Goal: Find specific page/section: Find specific page/section

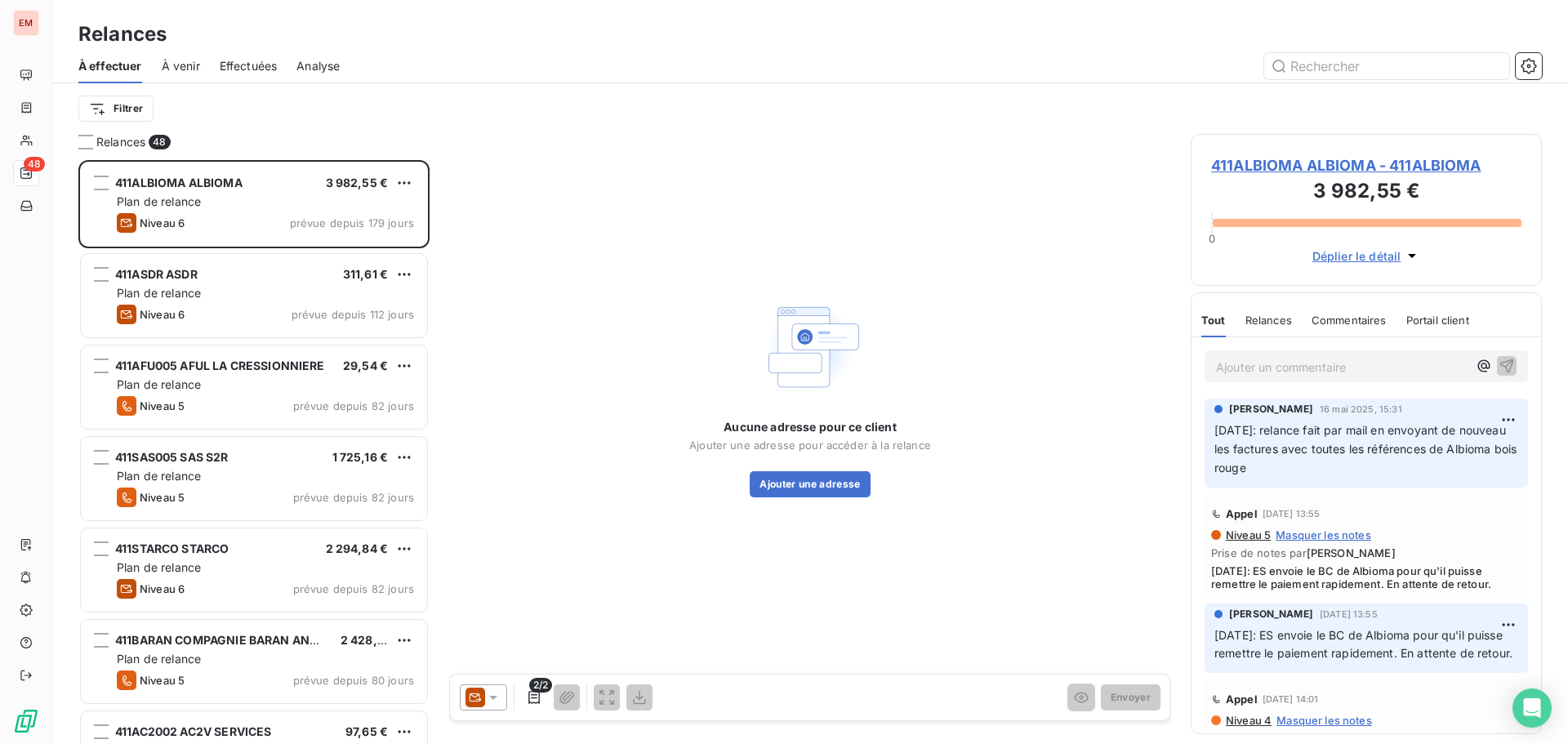
scroll to position [572, 339]
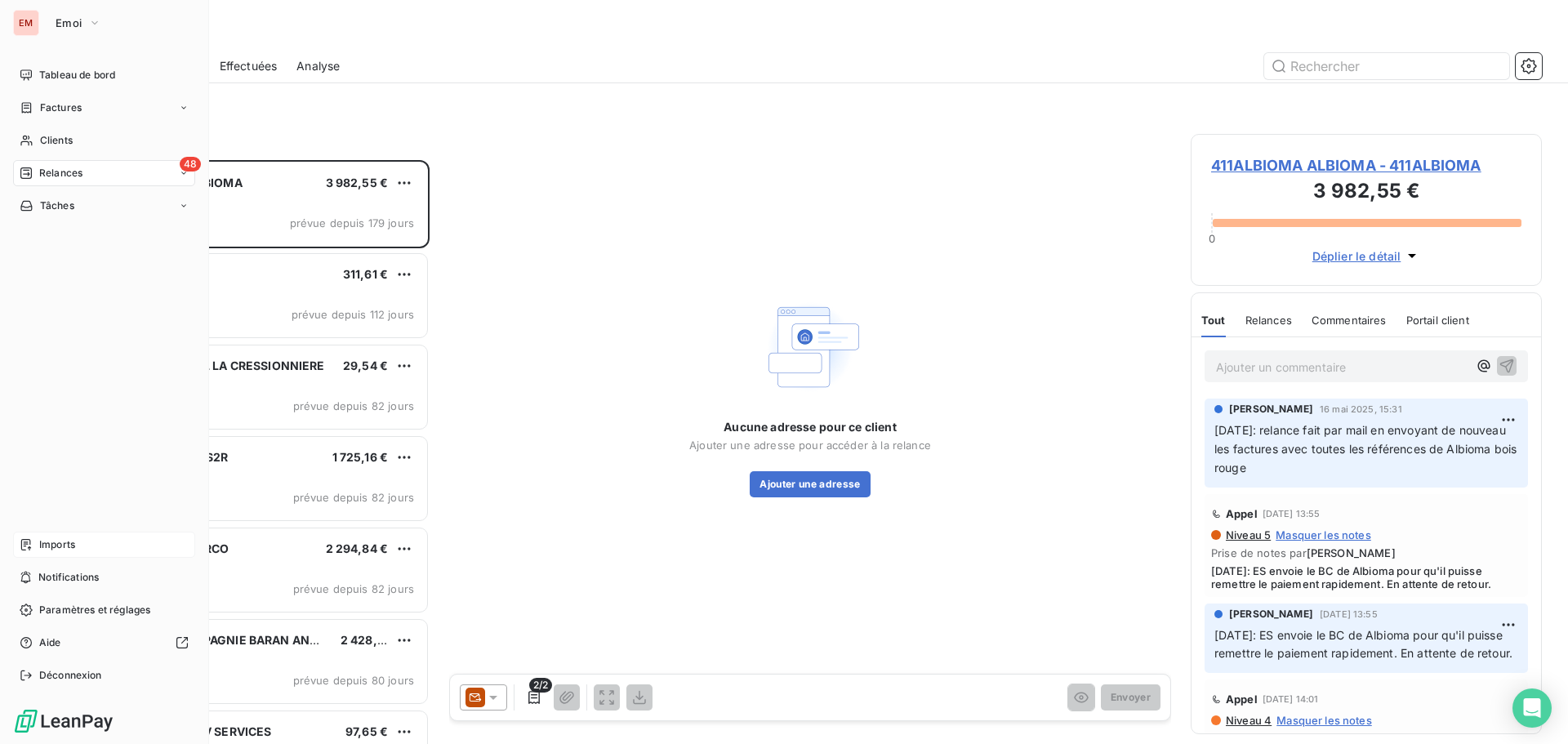
click at [42, 544] on span "Imports" at bounding box center [57, 545] width 36 height 15
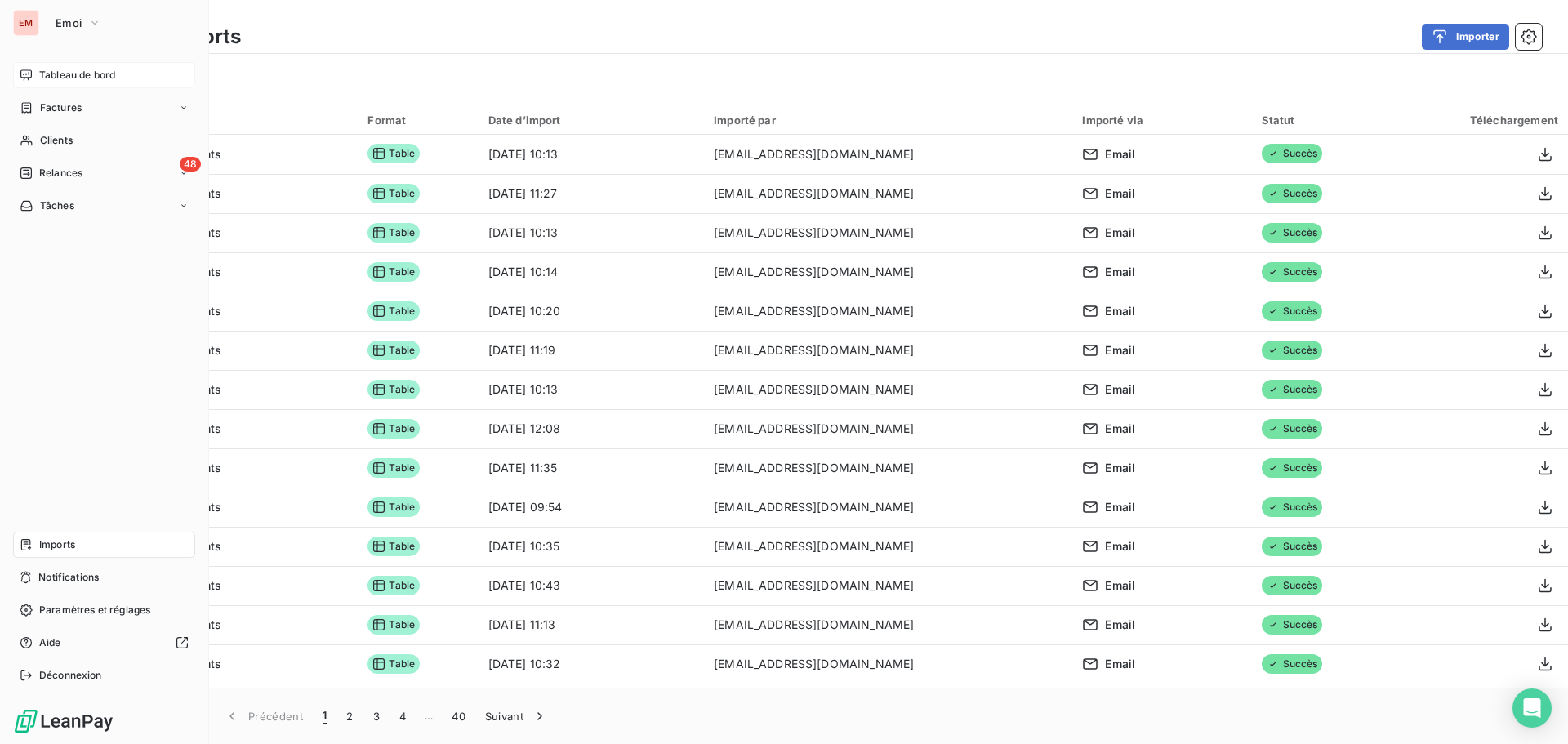
click at [32, 78] on icon at bounding box center [26, 75] width 13 height 13
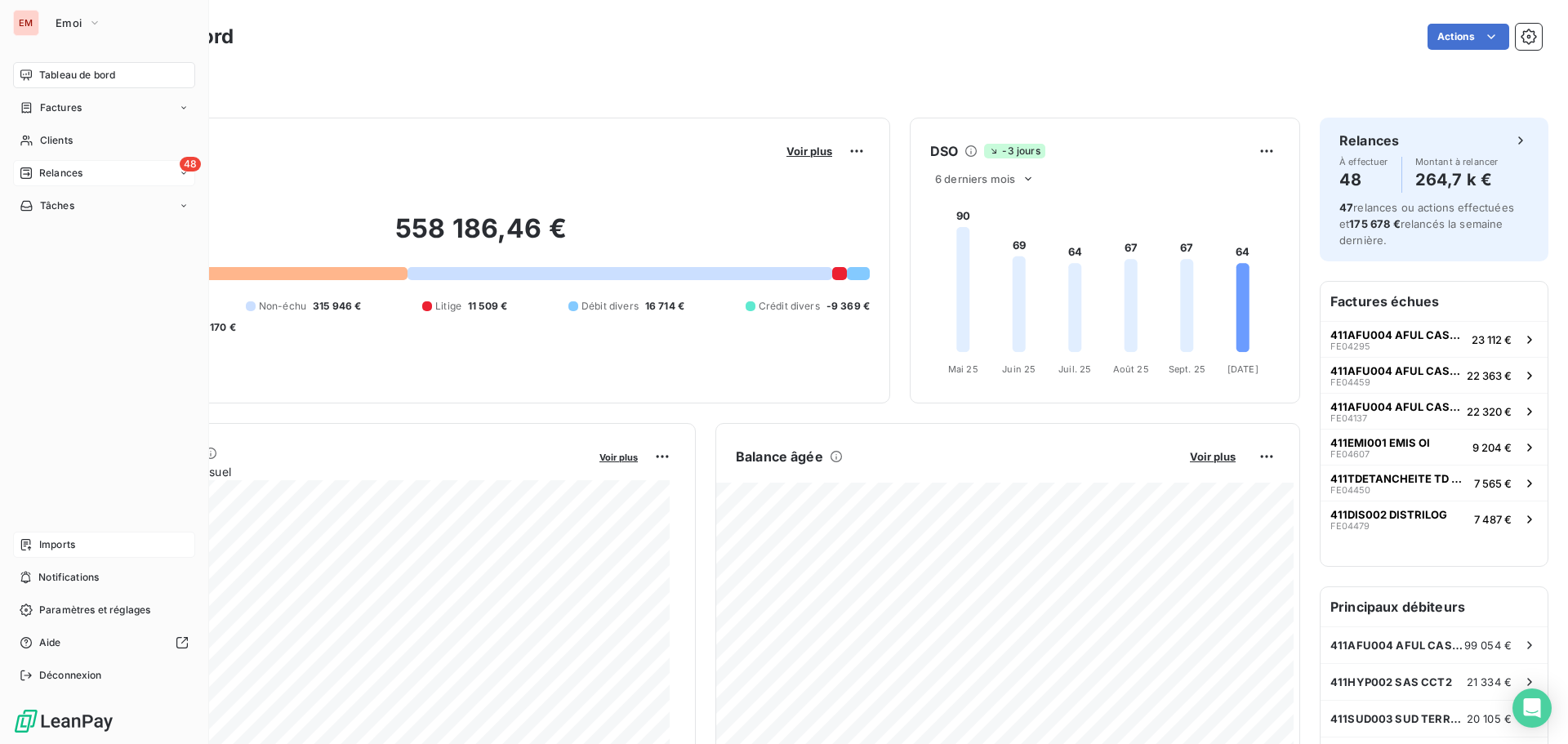
click at [34, 170] on div "Relances" at bounding box center [51, 173] width 63 height 15
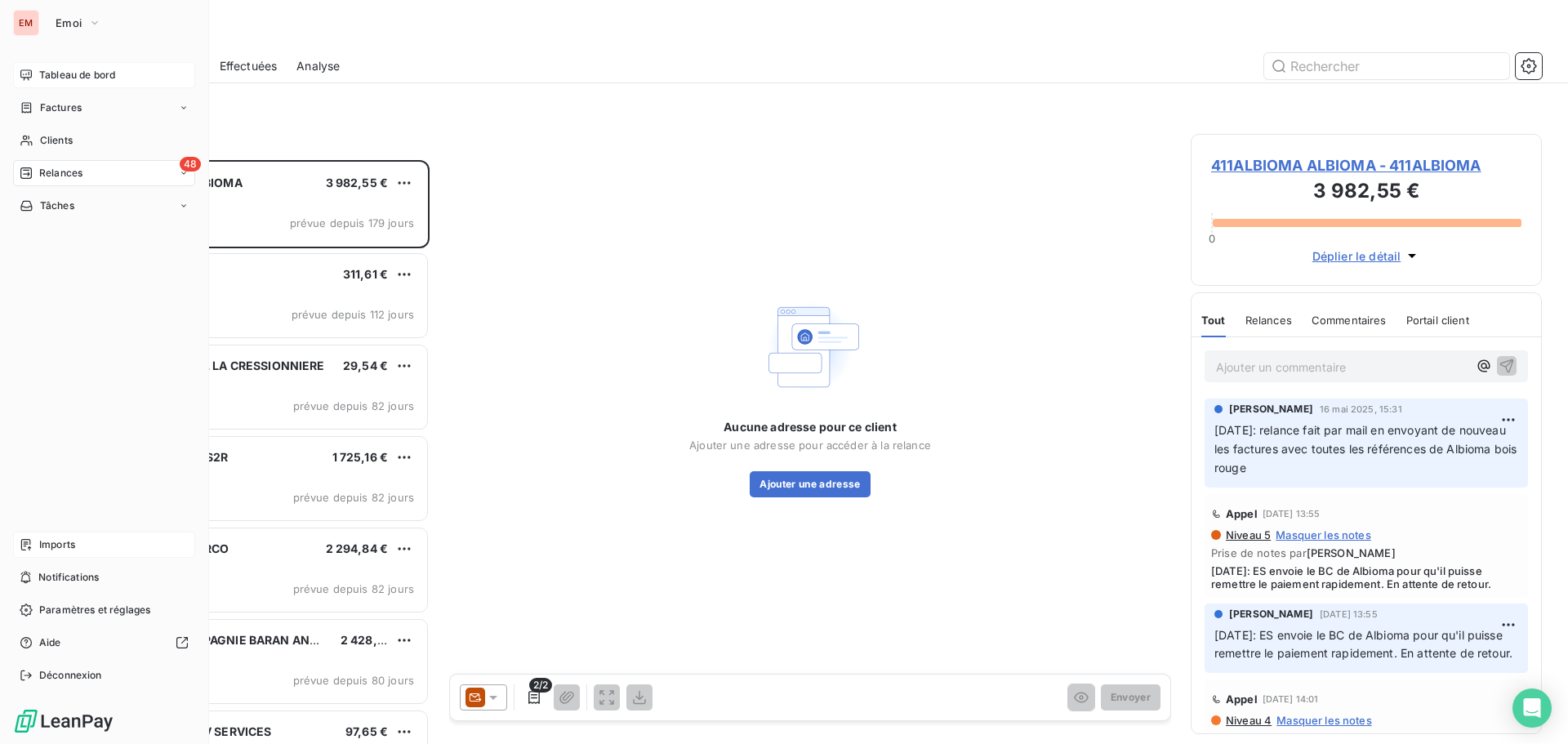
click at [51, 82] on div "Tableau de bord" at bounding box center [104, 75] width 183 height 26
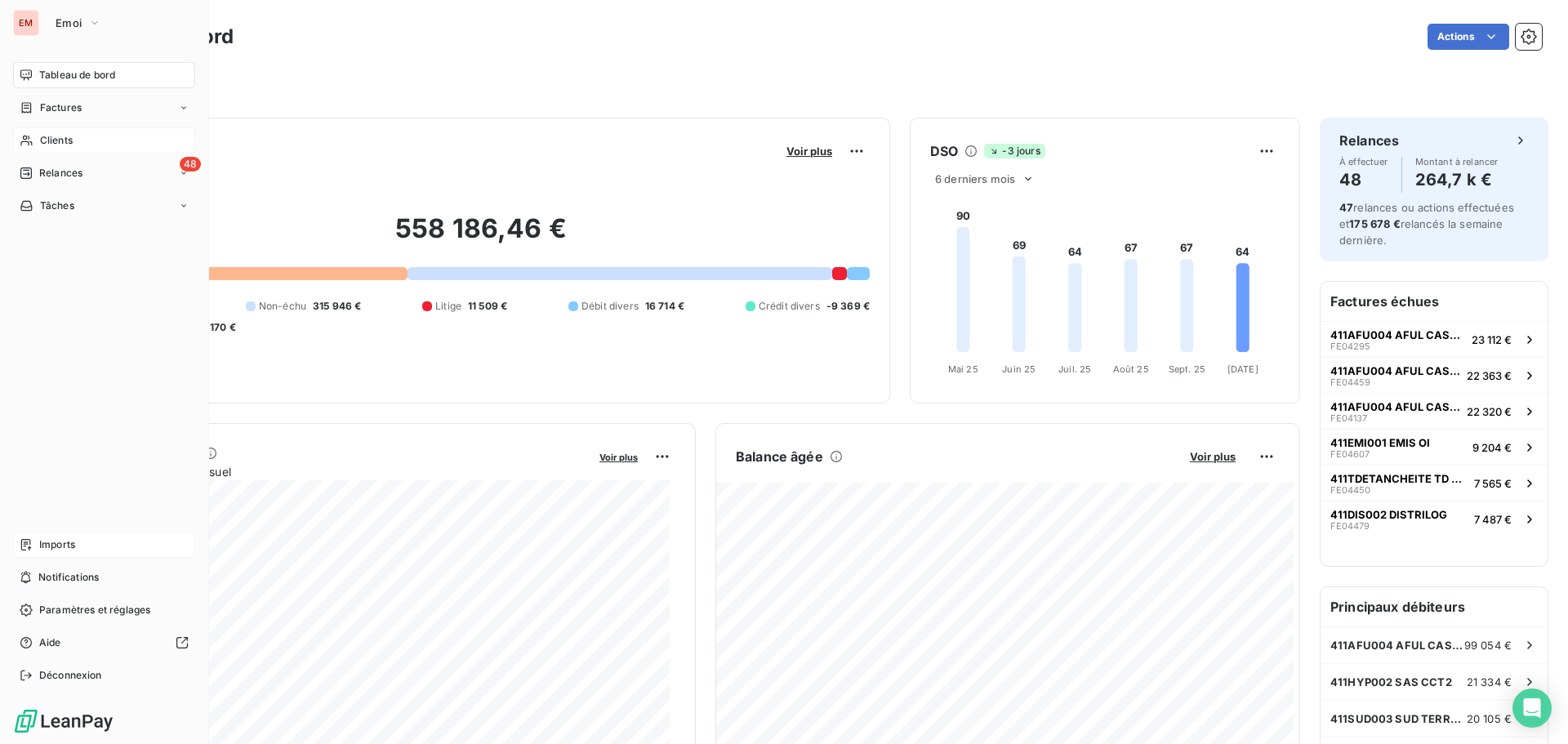
click at [78, 141] on div "Clients" at bounding box center [104, 140] width 183 height 26
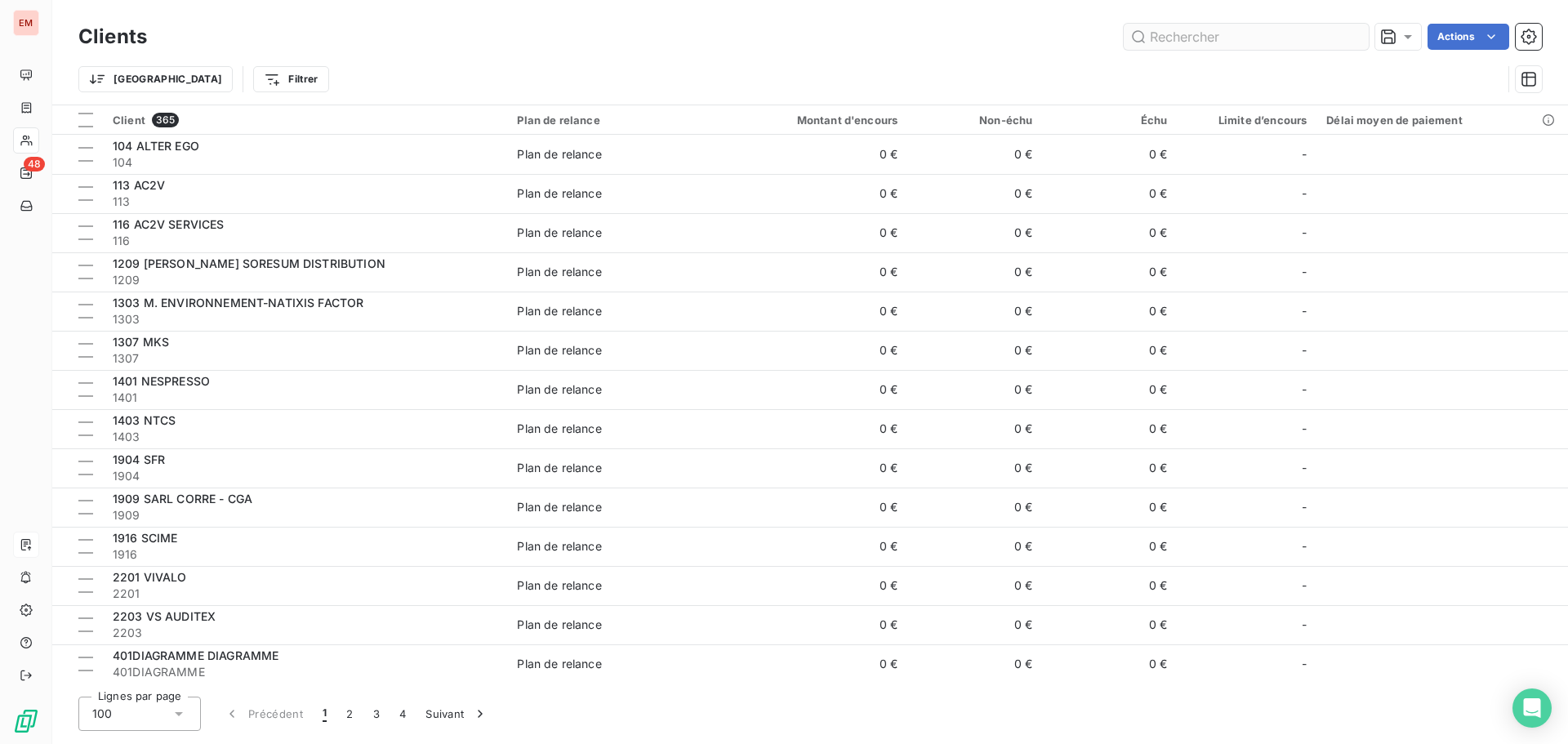
click at [1166, 29] on input "text" at bounding box center [1246, 36] width 245 height 26
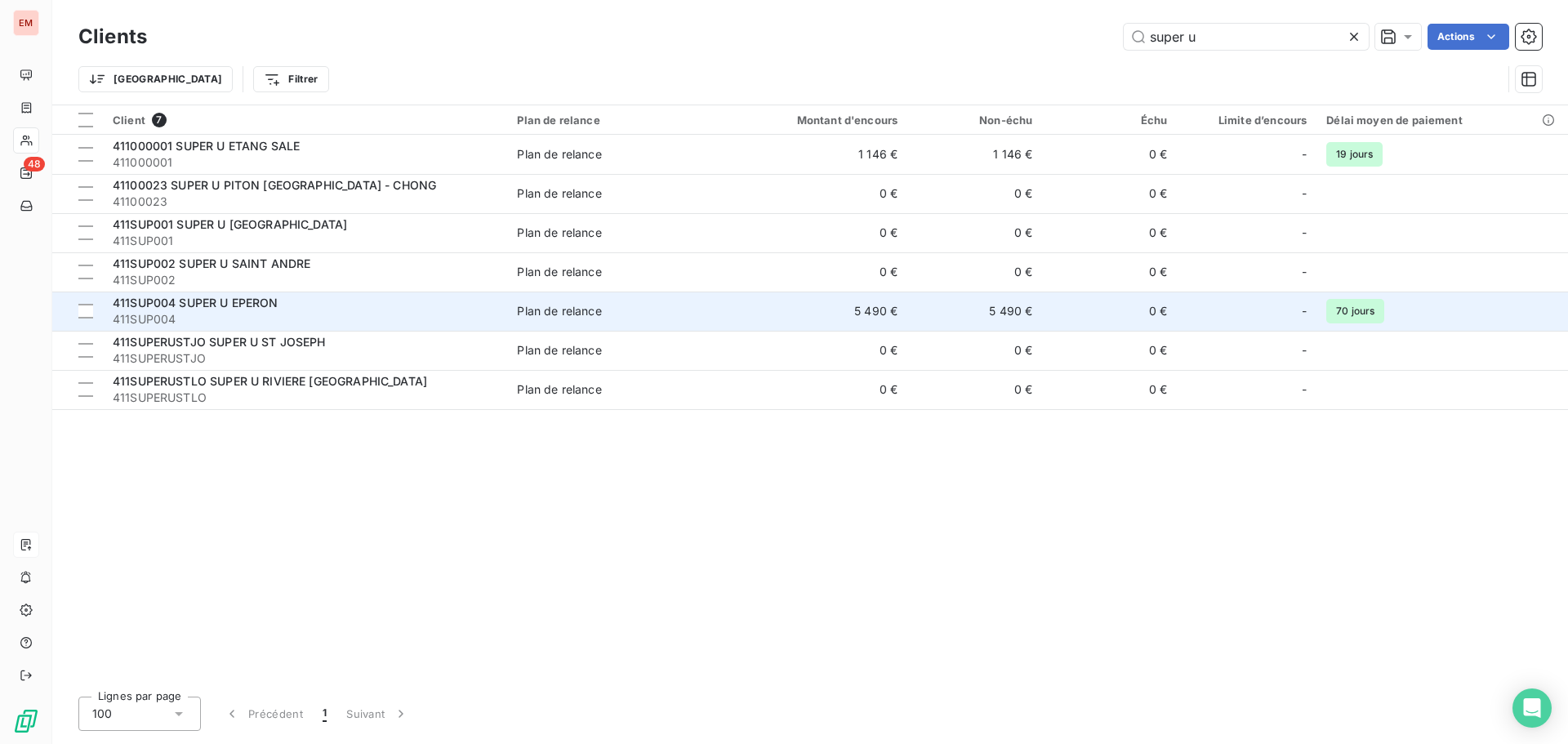
type input "super u"
click at [253, 309] on span "411SUP004 SUPER U EPERON" at bounding box center [195, 302] width 166 height 14
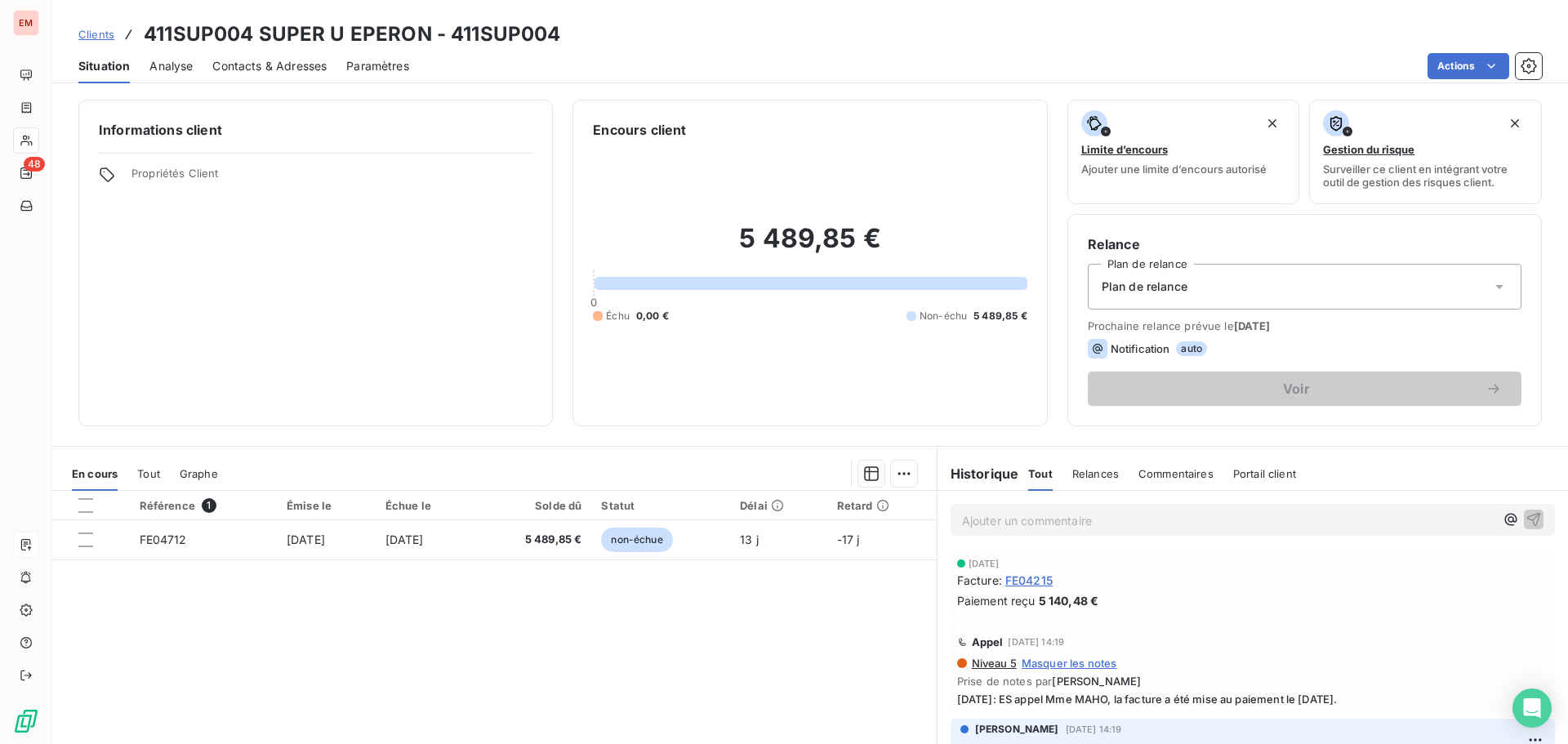
click at [276, 66] on span "Contacts & Adresses" at bounding box center [270, 66] width 114 height 16
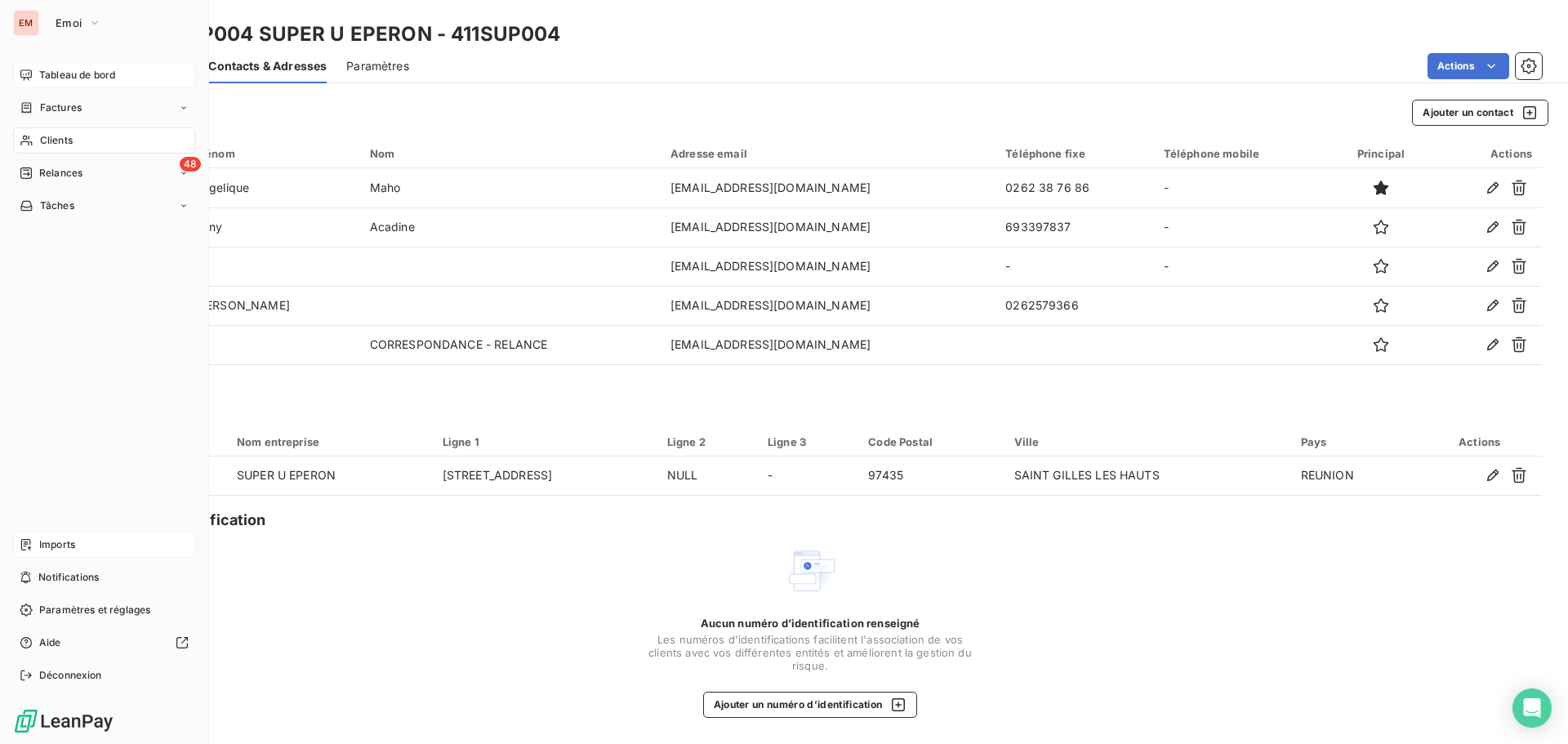
click at [33, 75] on div "Tableau de bord" at bounding box center [104, 75] width 183 height 26
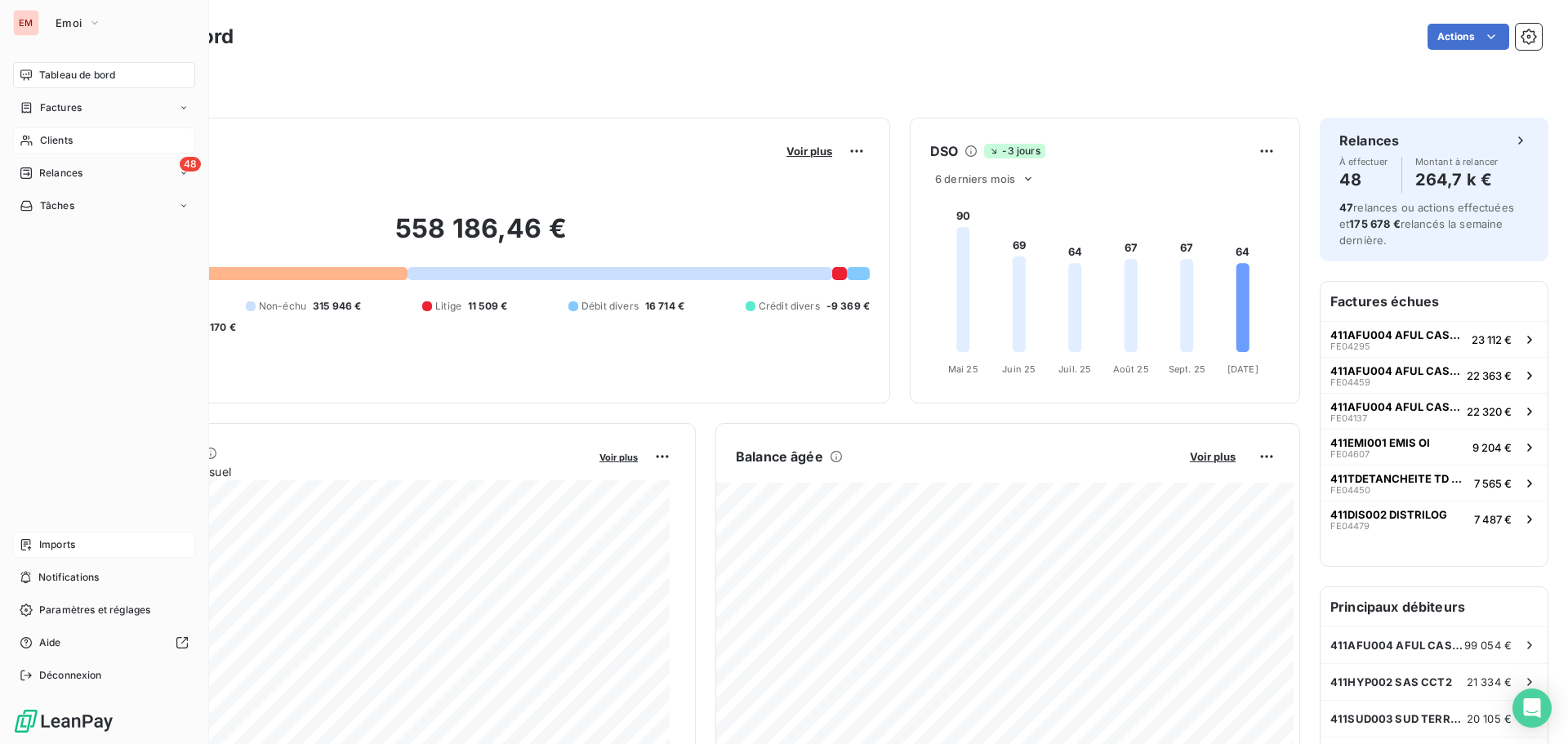
click at [86, 140] on div "Clients" at bounding box center [104, 140] width 183 height 26
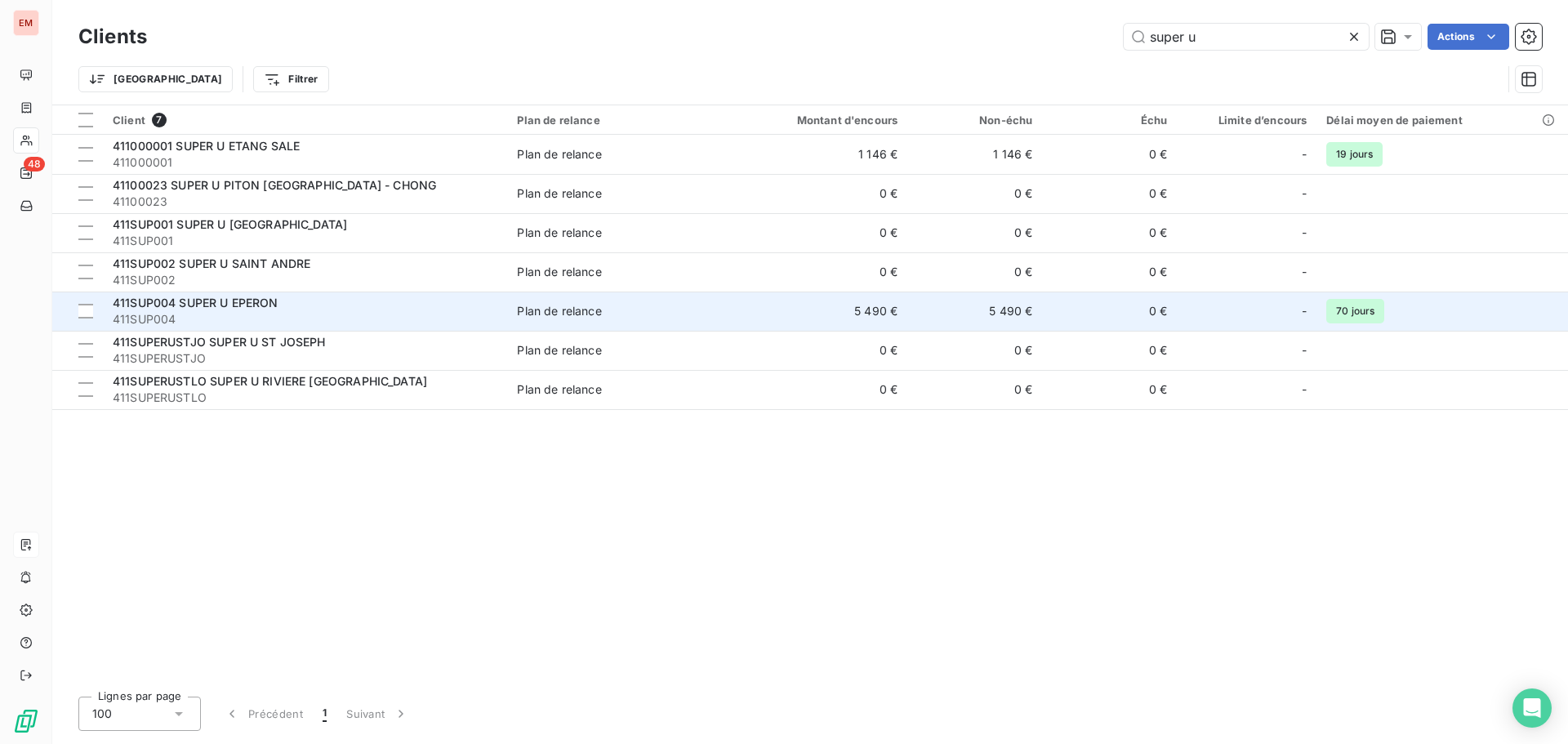
click at [253, 300] on span "411SUP004 SUPER U EPERON" at bounding box center [195, 302] width 166 height 14
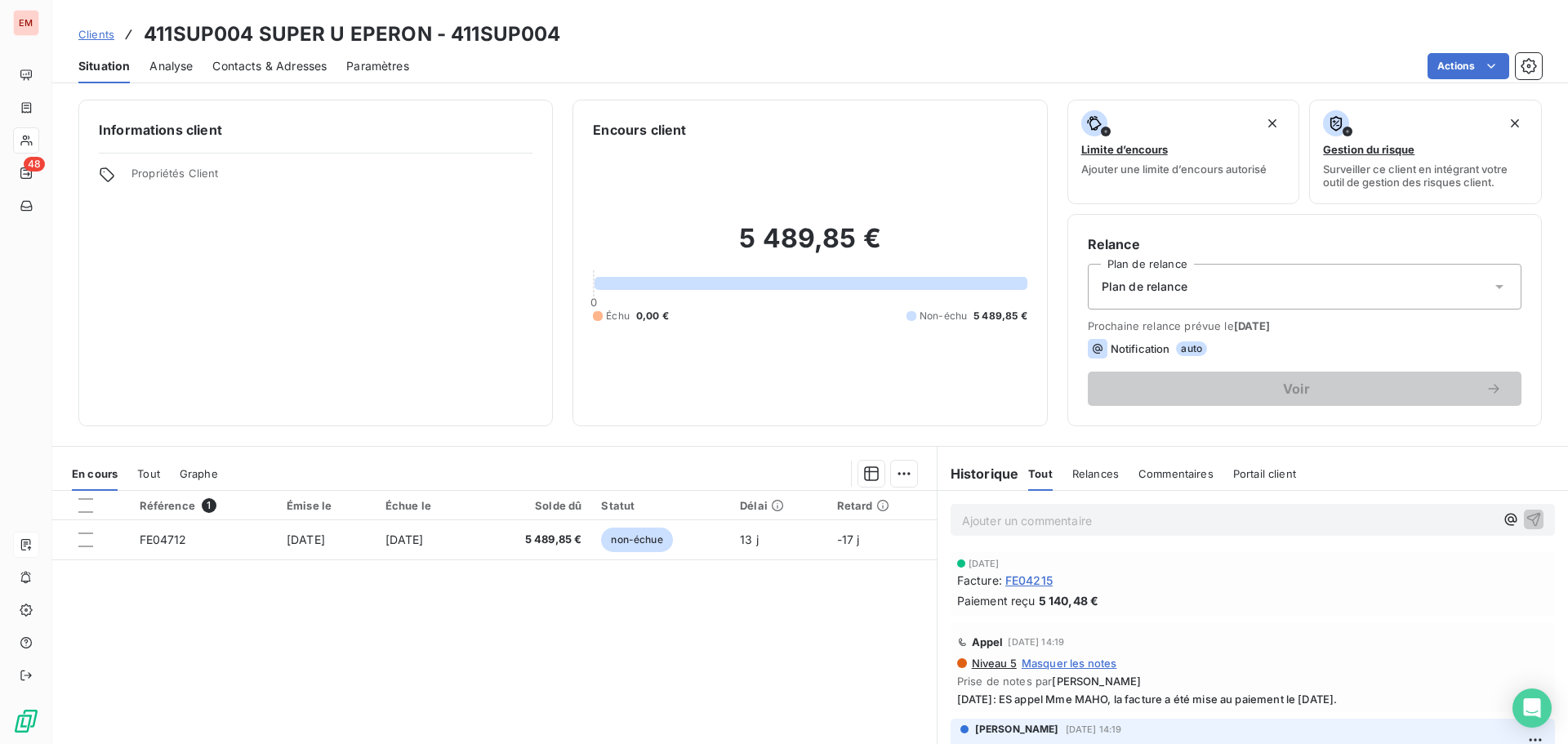
click at [180, 69] on span "Analyse" at bounding box center [171, 66] width 43 height 16
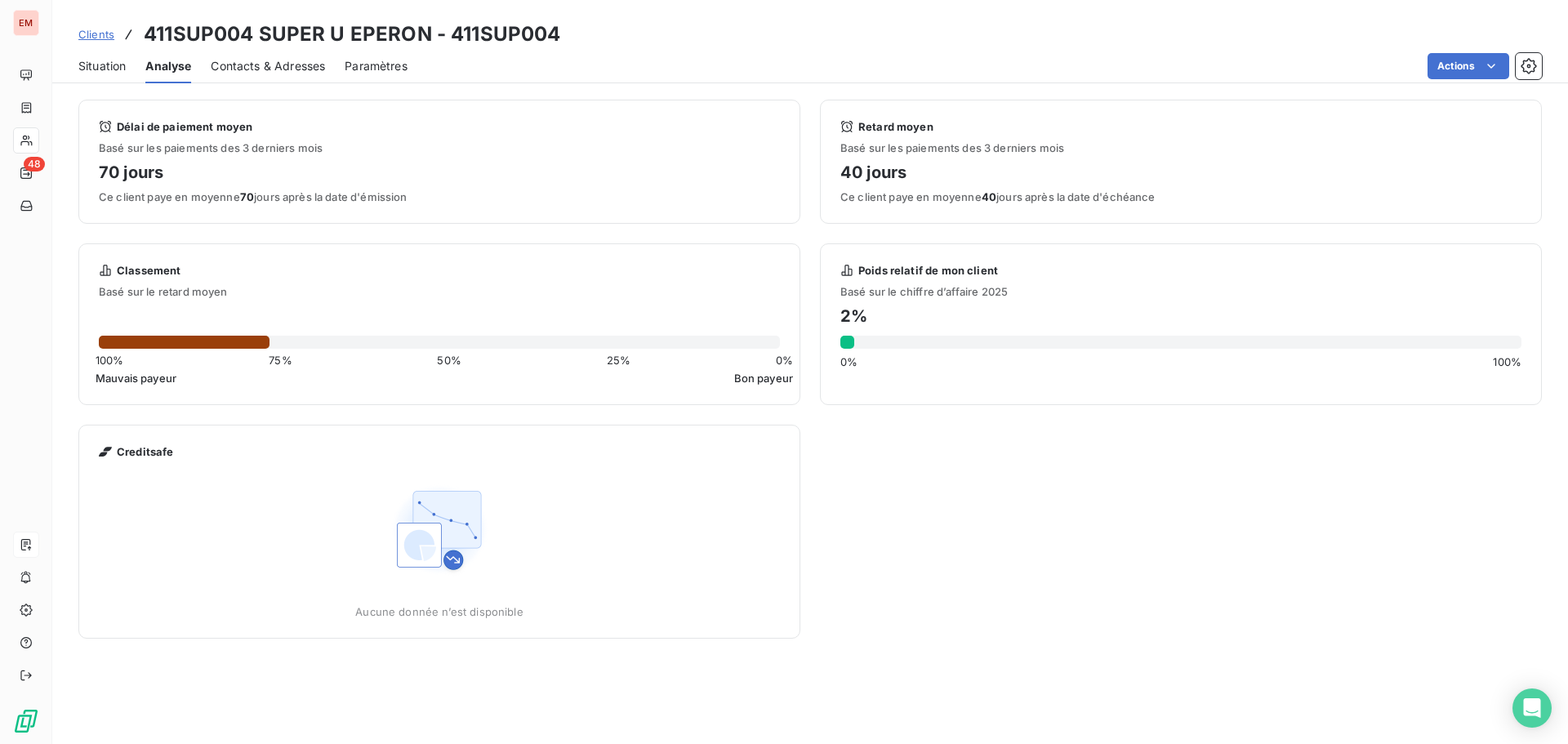
click at [243, 69] on span "Contacts & Adresses" at bounding box center [268, 66] width 114 height 16
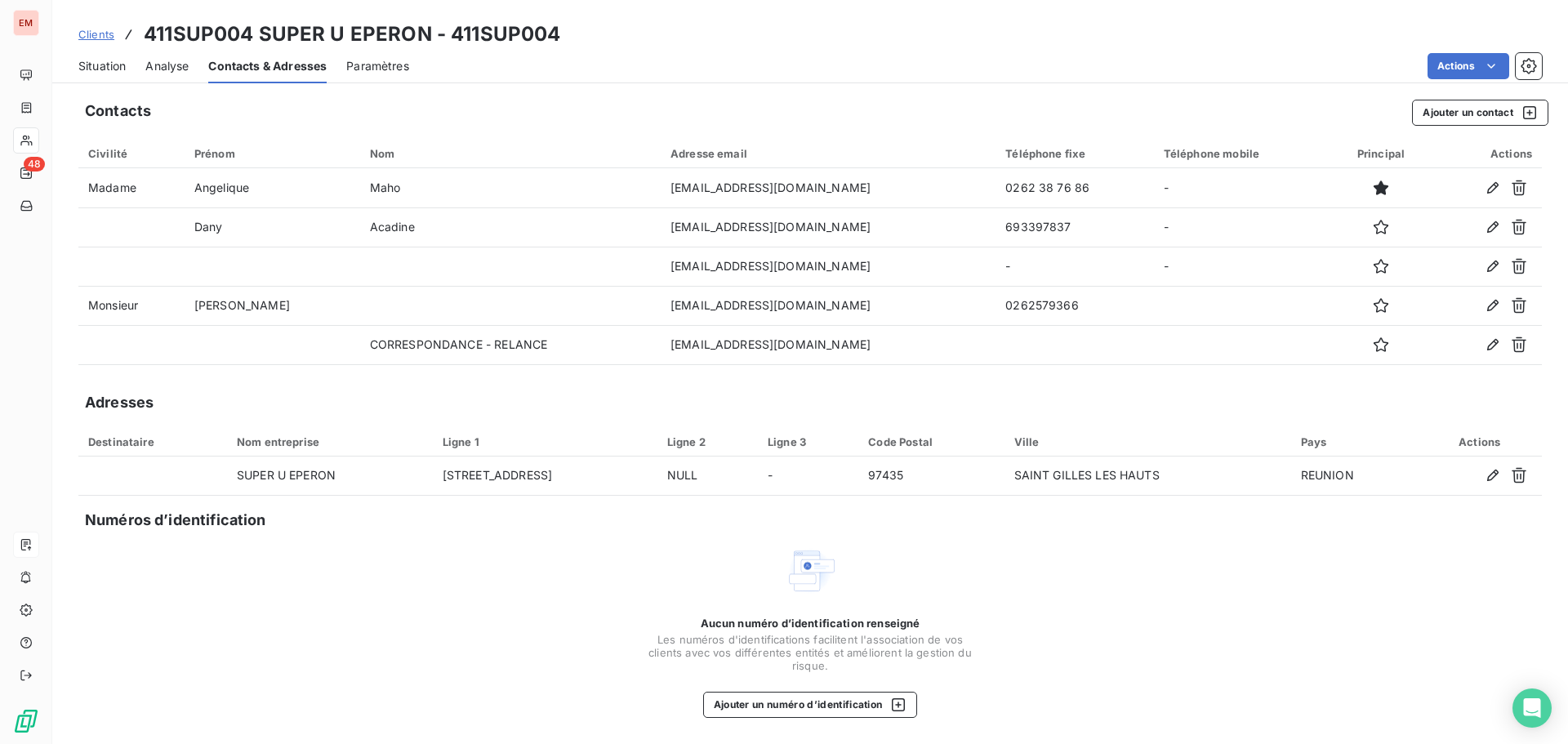
click at [393, 65] on span "Paramètres" at bounding box center [377, 66] width 63 height 16
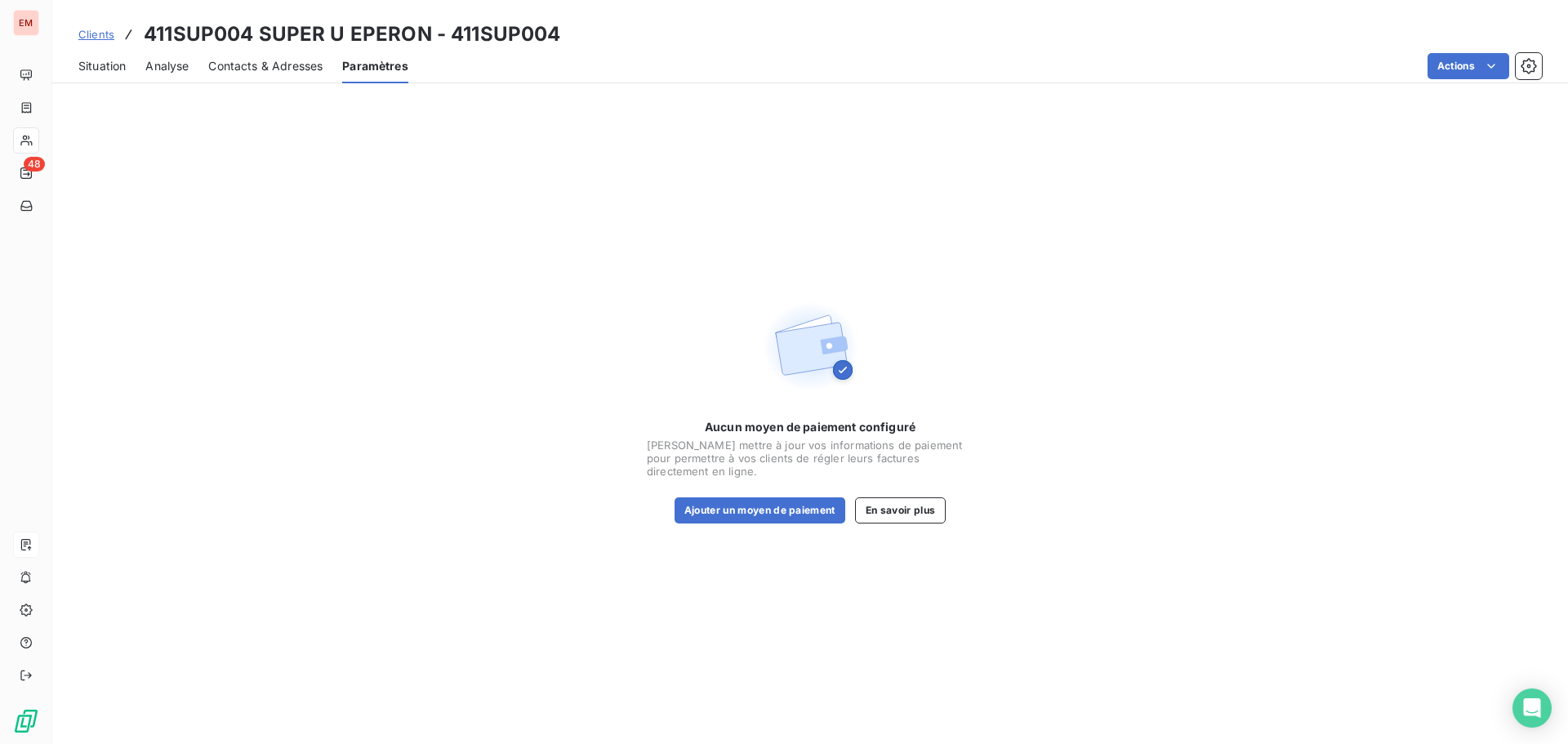
click at [122, 74] on div "Situation" at bounding box center [102, 66] width 48 height 35
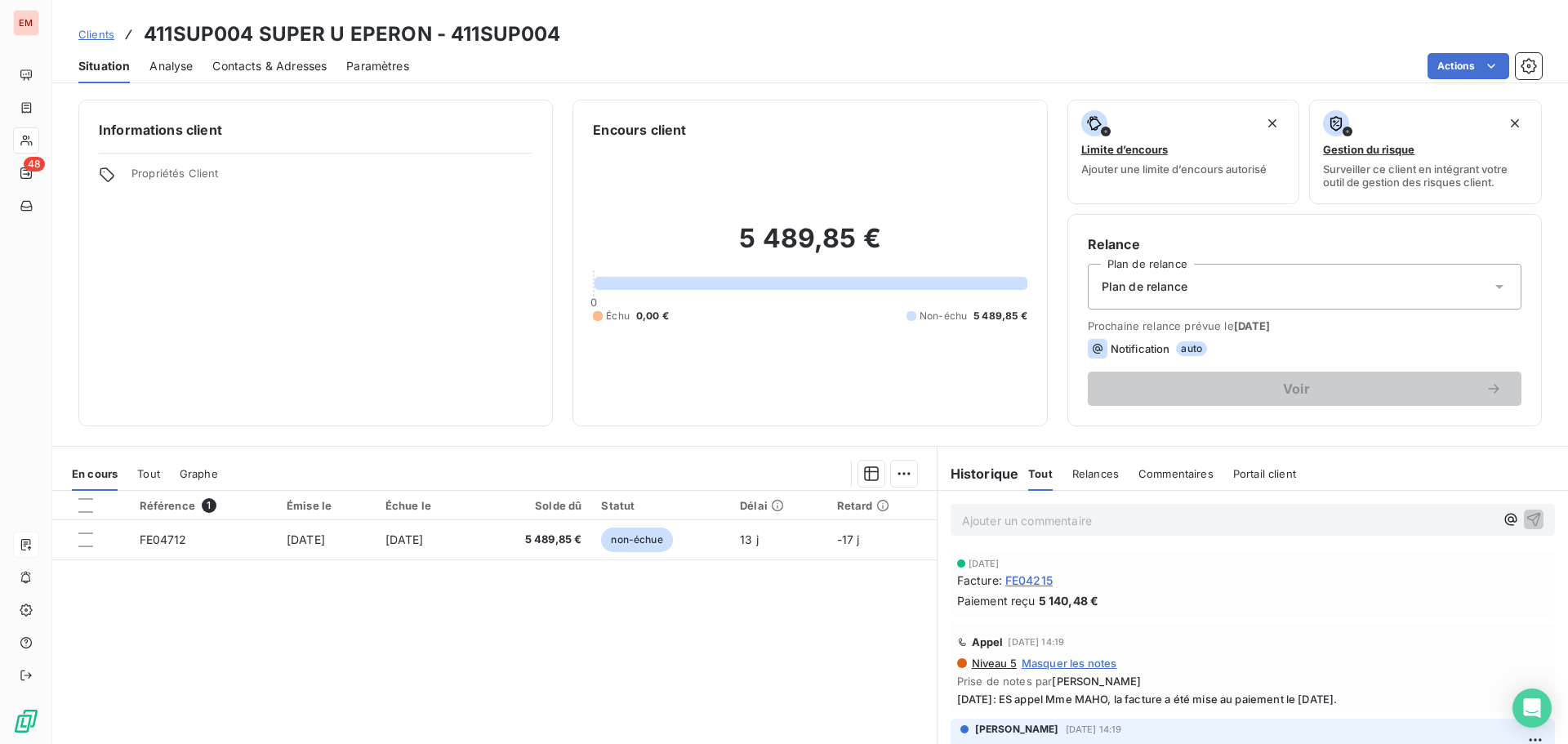
click at [179, 67] on span "Analyse" at bounding box center [171, 66] width 43 height 16
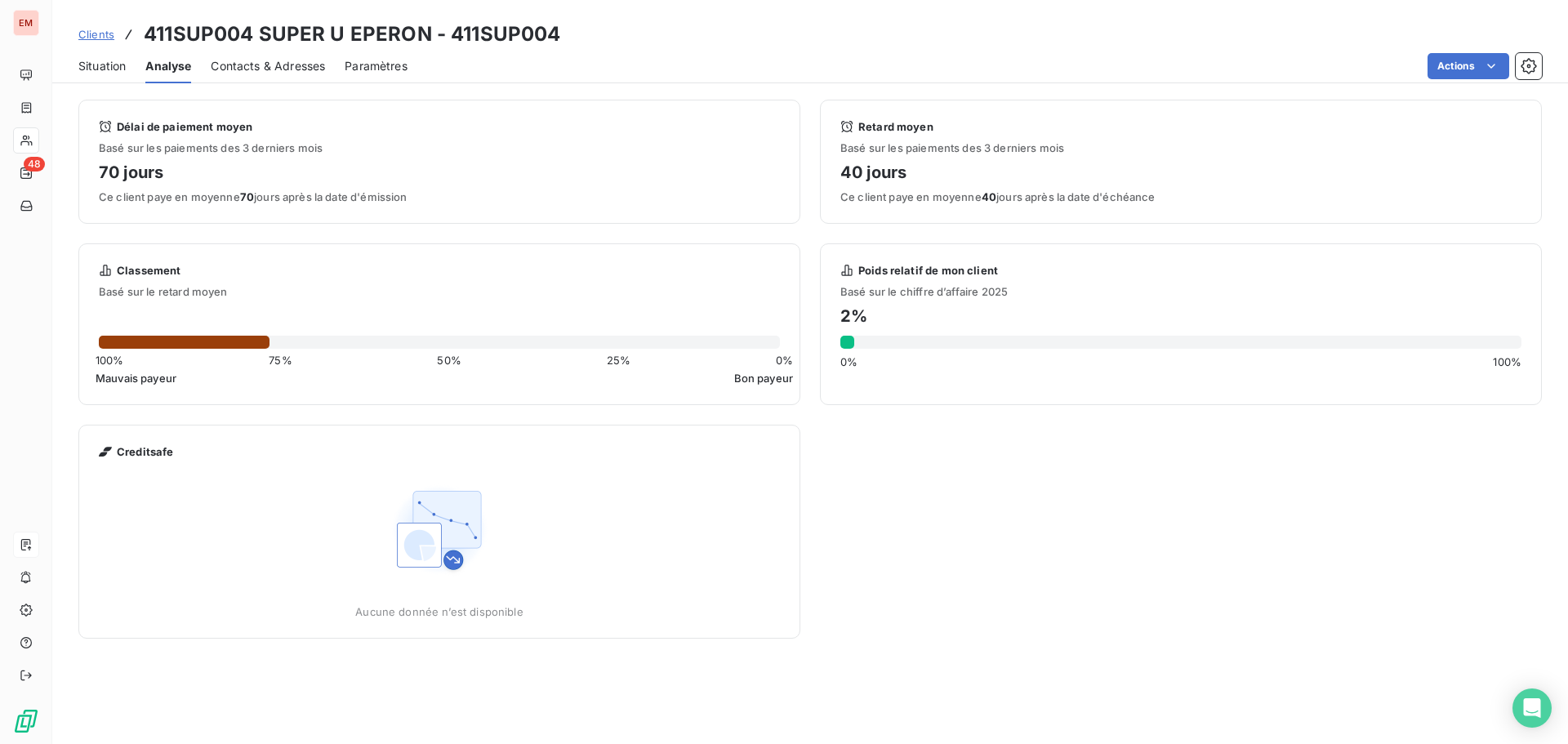
click at [92, 55] on div "Situation" at bounding box center [102, 66] width 48 height 35
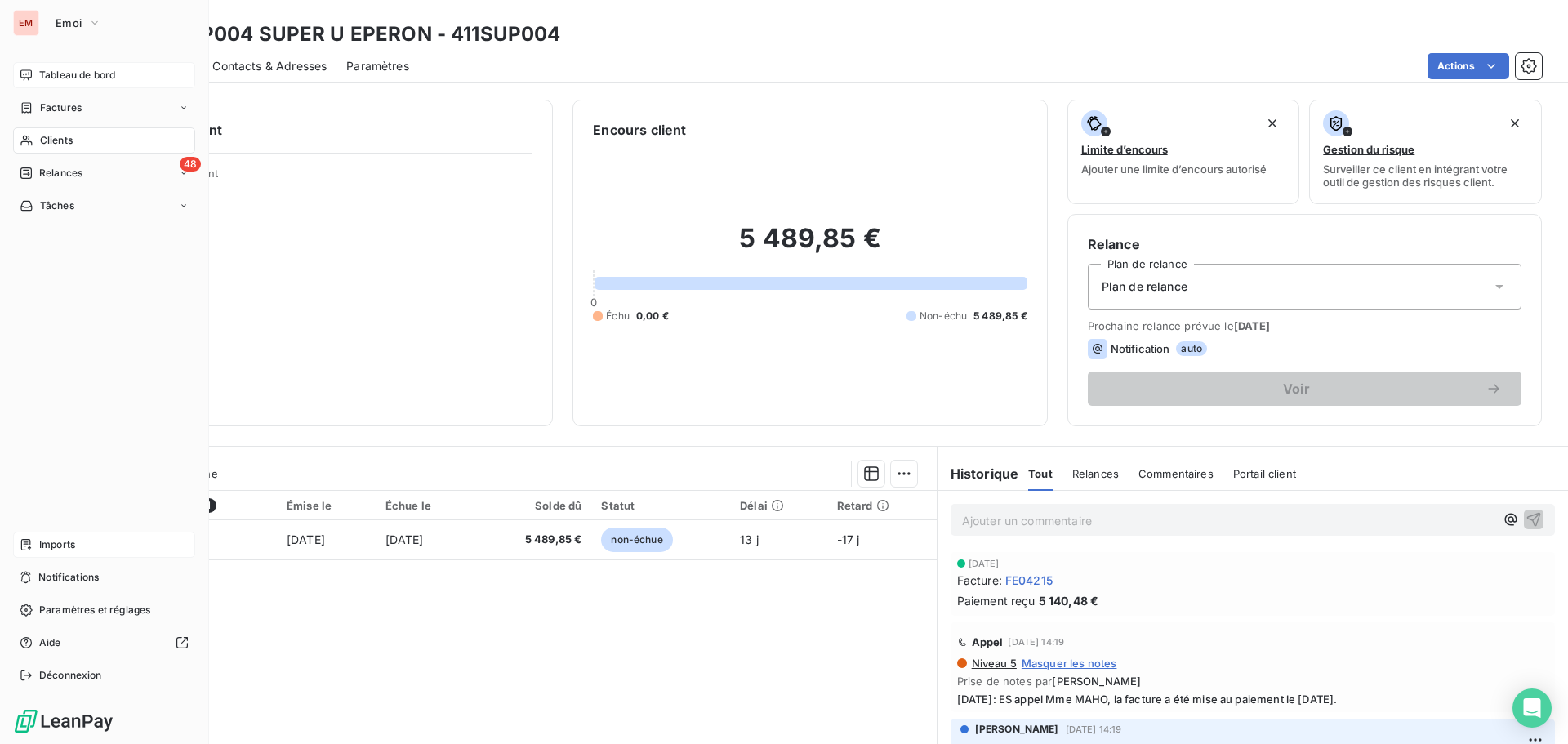
click at [48, 72] on span "Tableau de bord" at bounding box center [77, 75] width 76 height 15
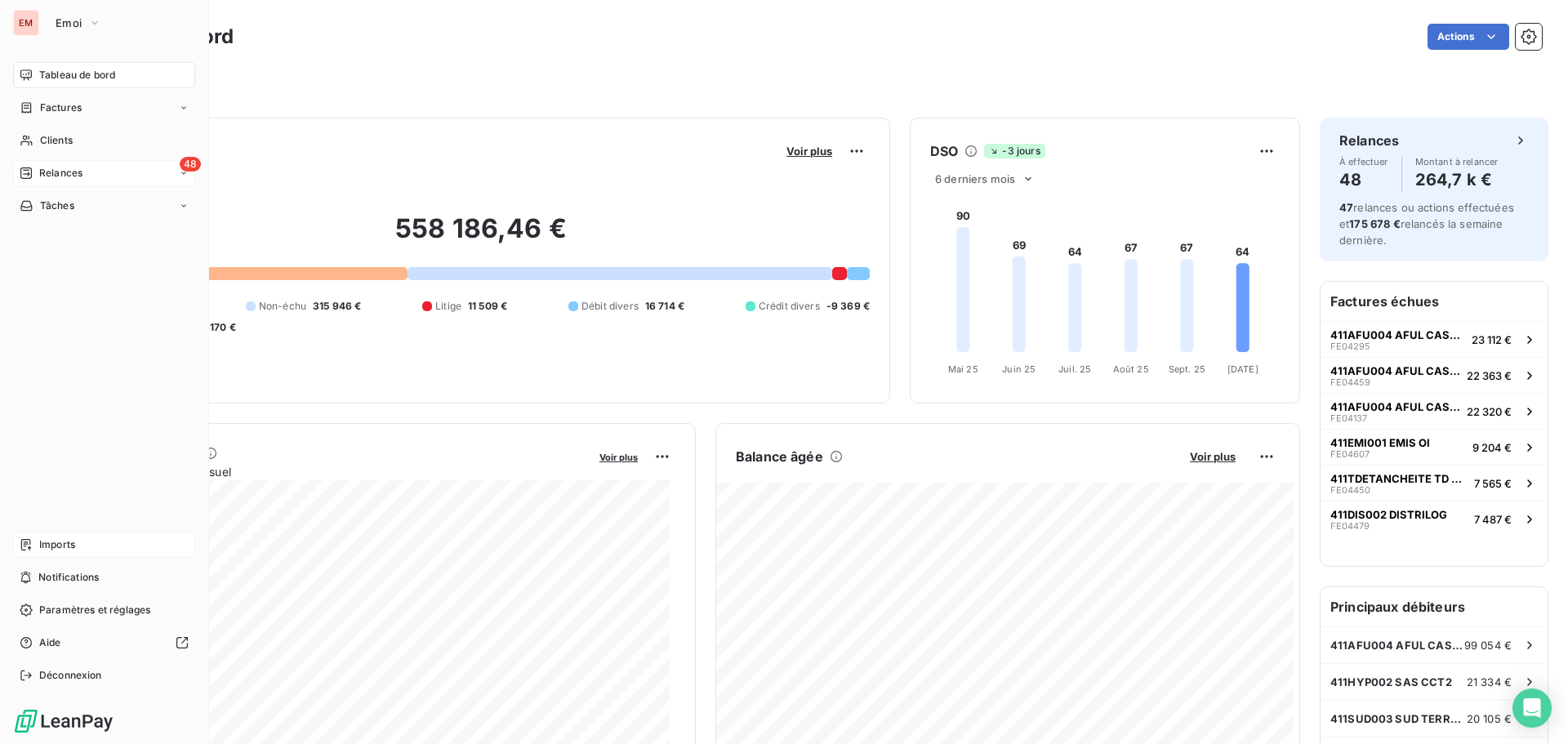
click at [50, 175] on span "Relances" at bounding box center [61, 173] width 43 height 15
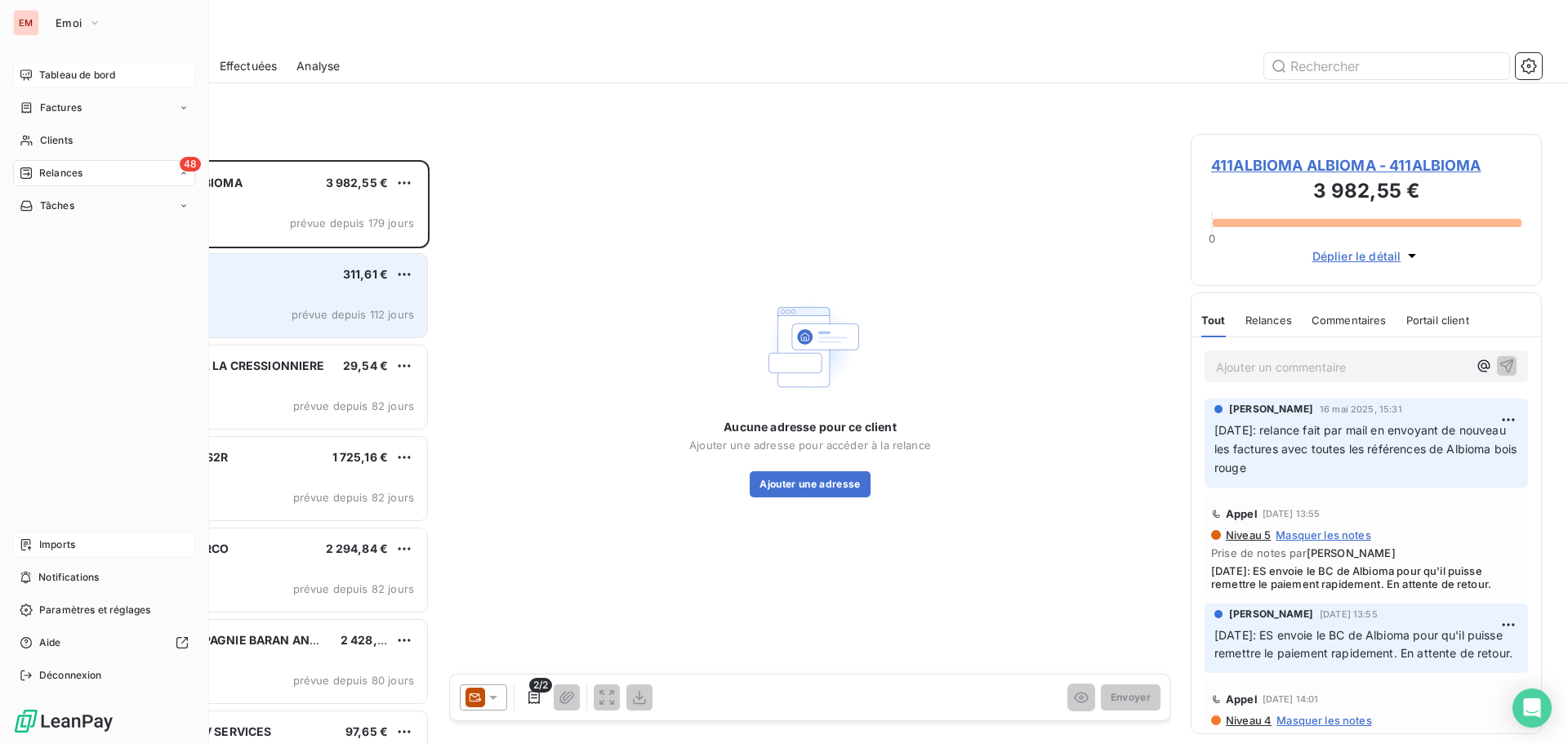
scroll to position [572, 339]
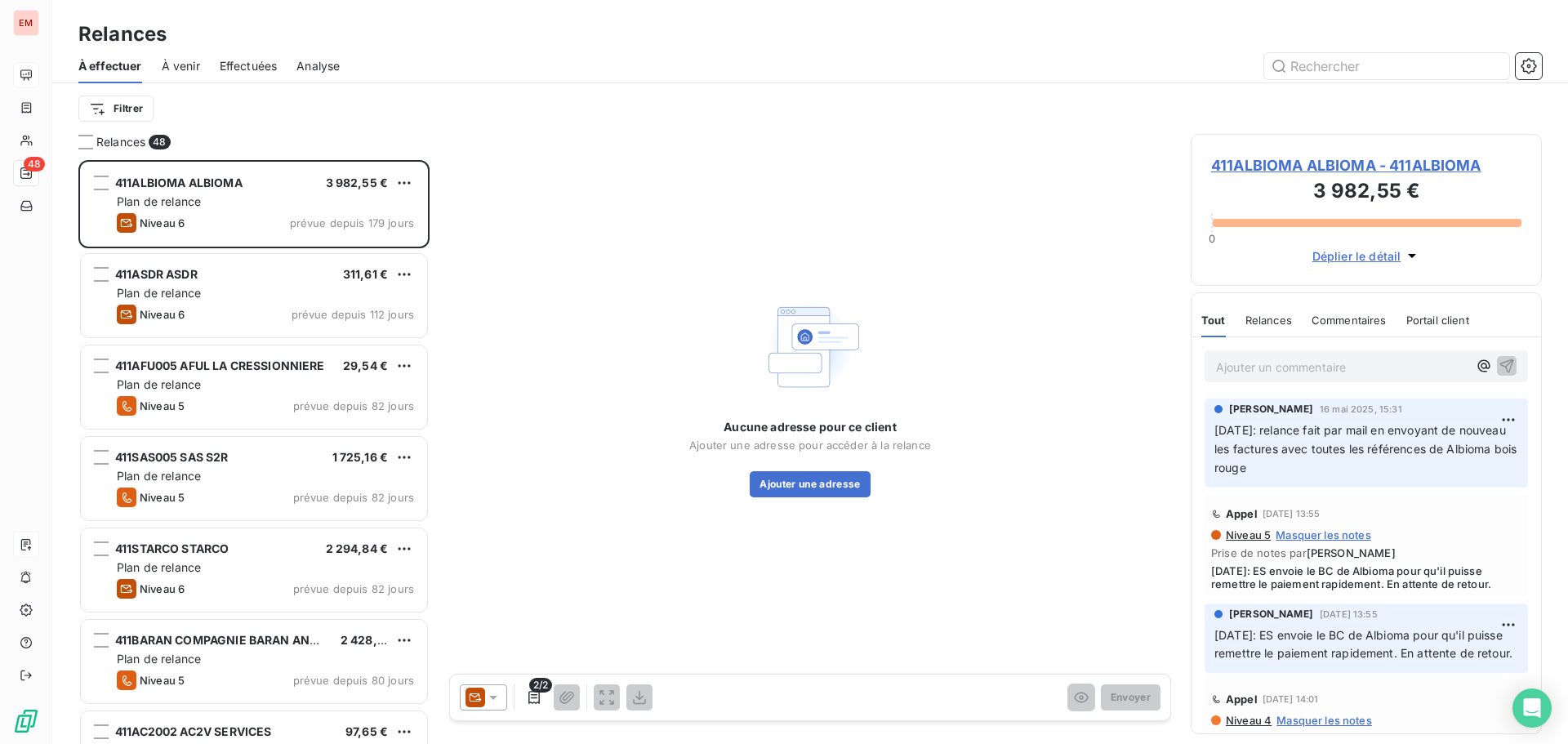
click at [248, 62] on span "Effectuées" at bounding box center [249, 66] width 58 height 16
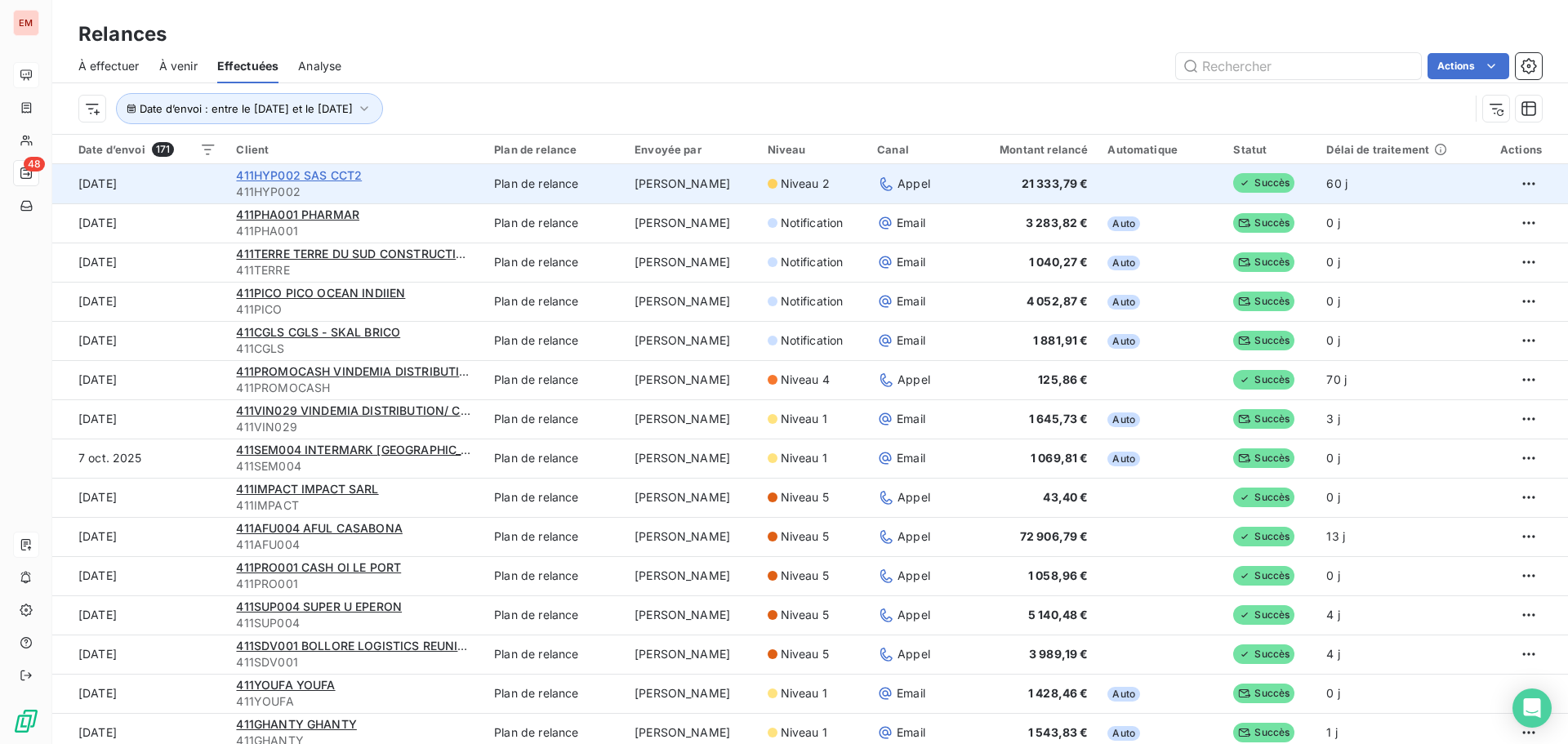
click at [289, 170] on span "411HYP002 SAS CCT2" at bounding box center [299, 175] width 125 height 14
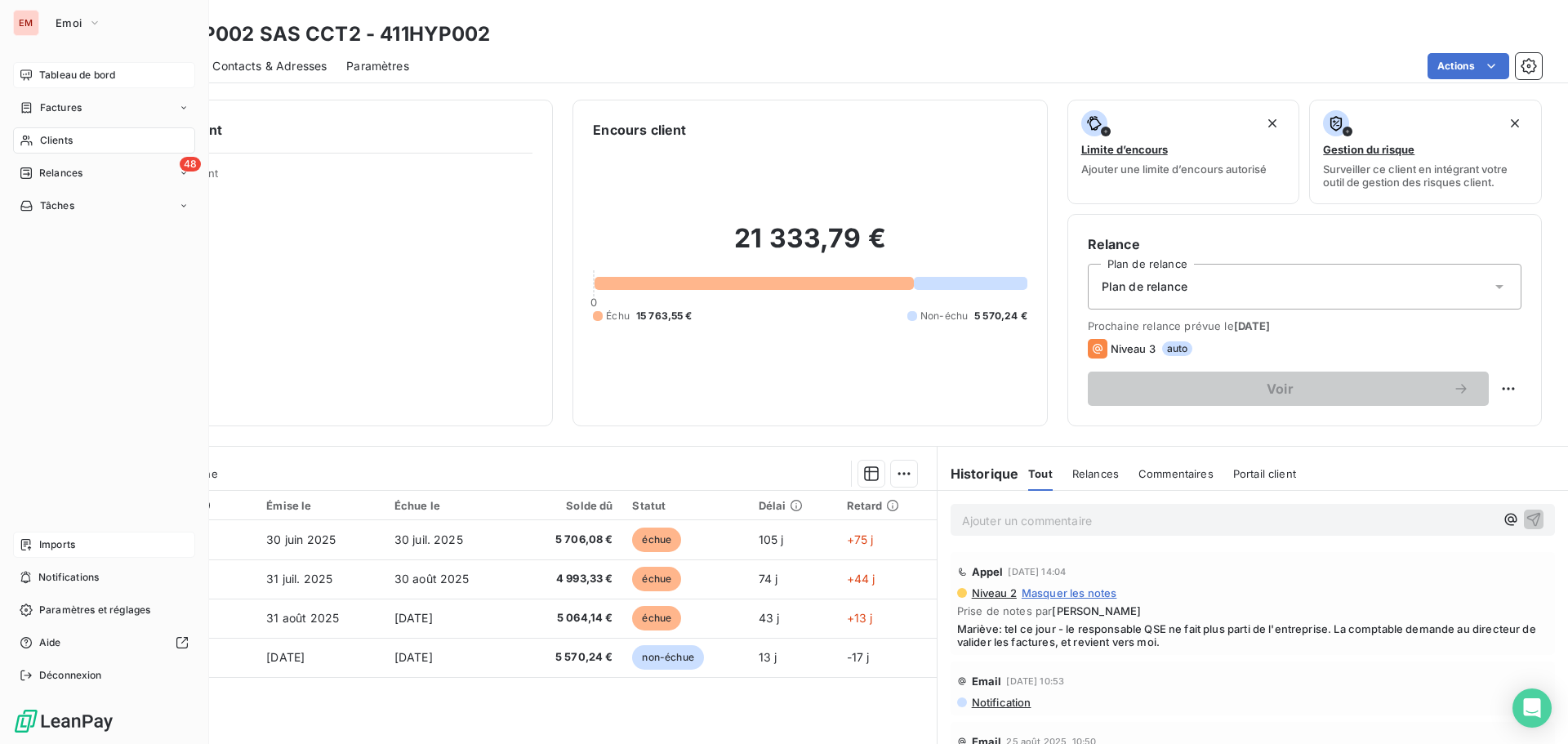
click at [36, 84] on div "Tableau de bord" at bounding box center [104, 75] width 183 height 26
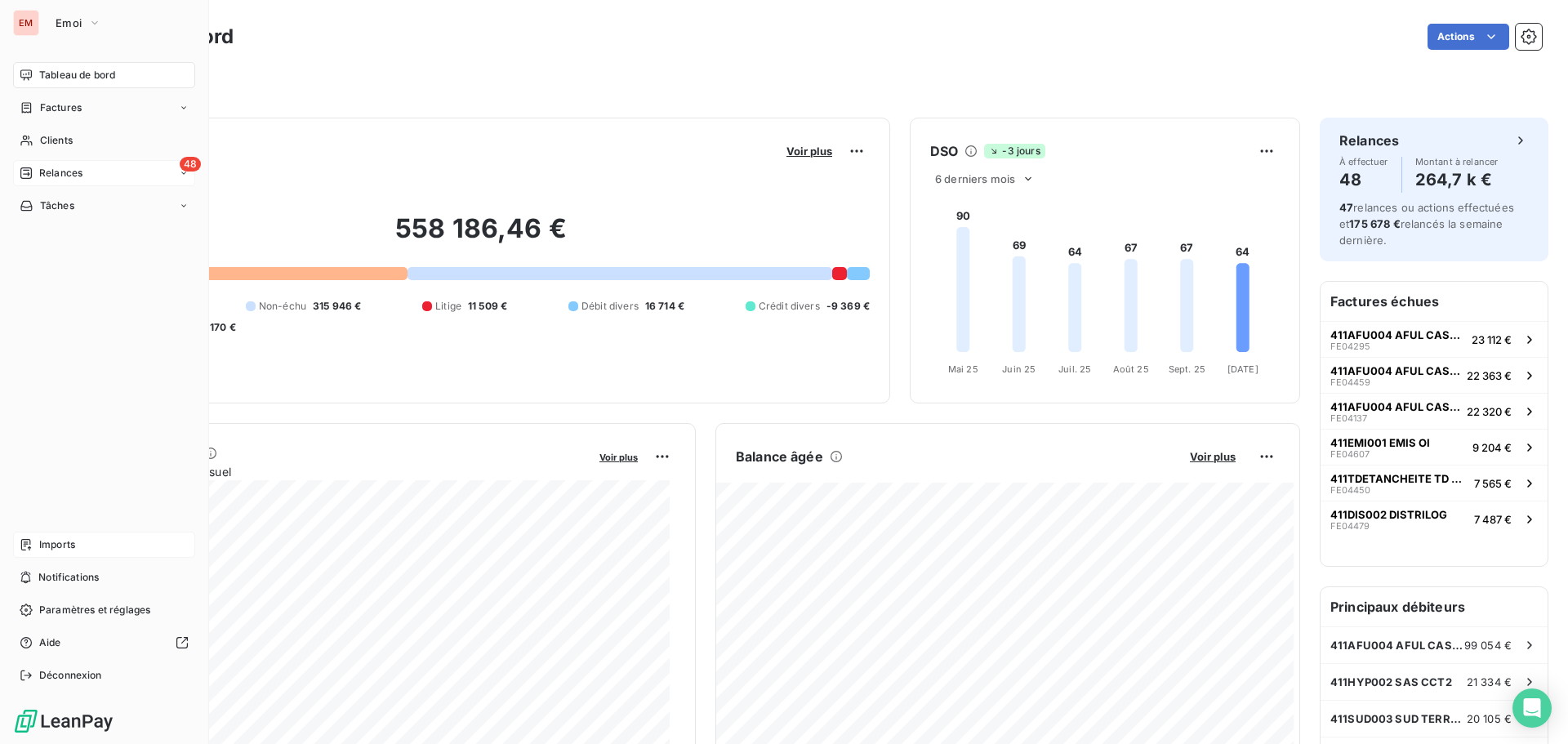
click at [85, 169] on div "48 Relances" at bounding box center [104, 173] width 183 height 26
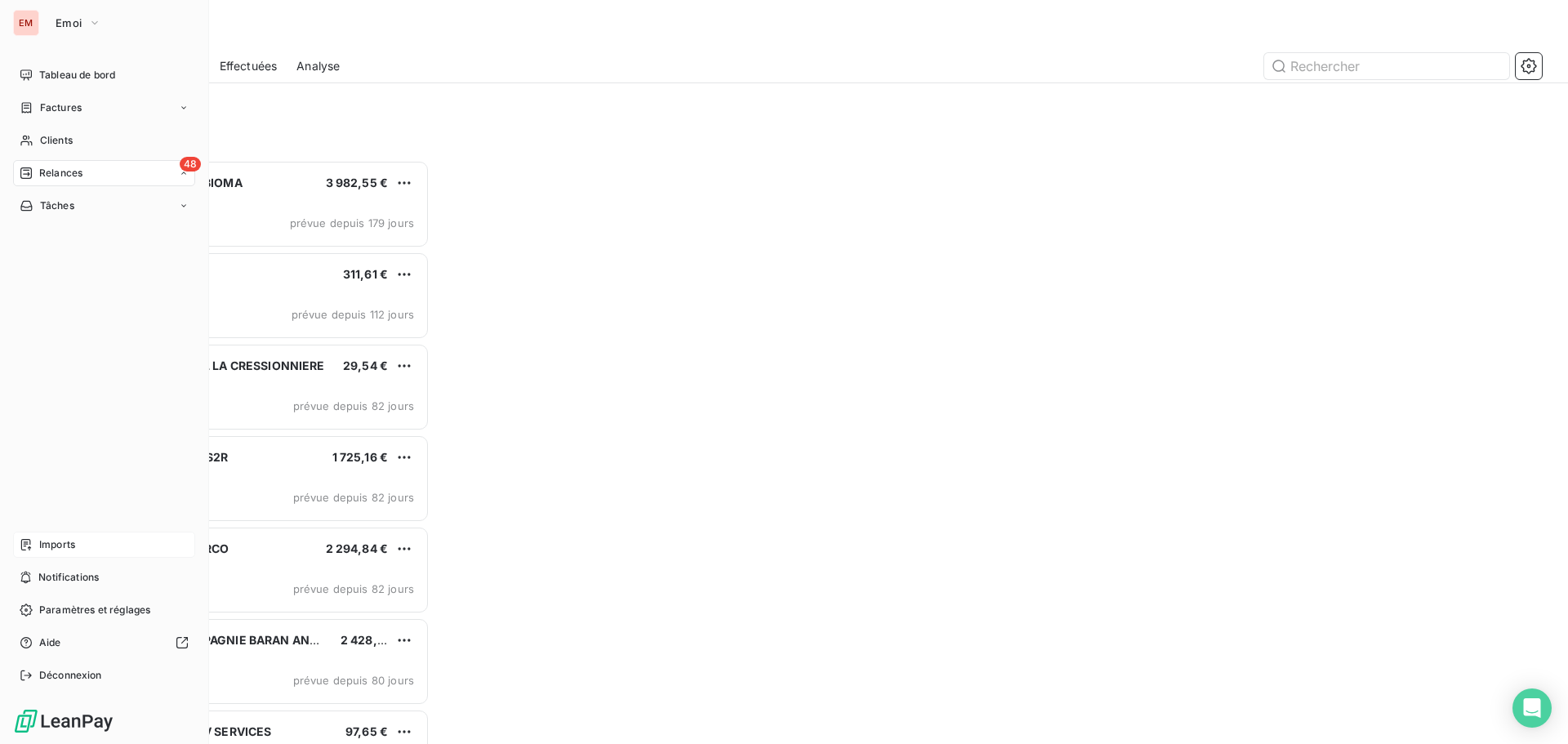
scroll to position [572, 339]
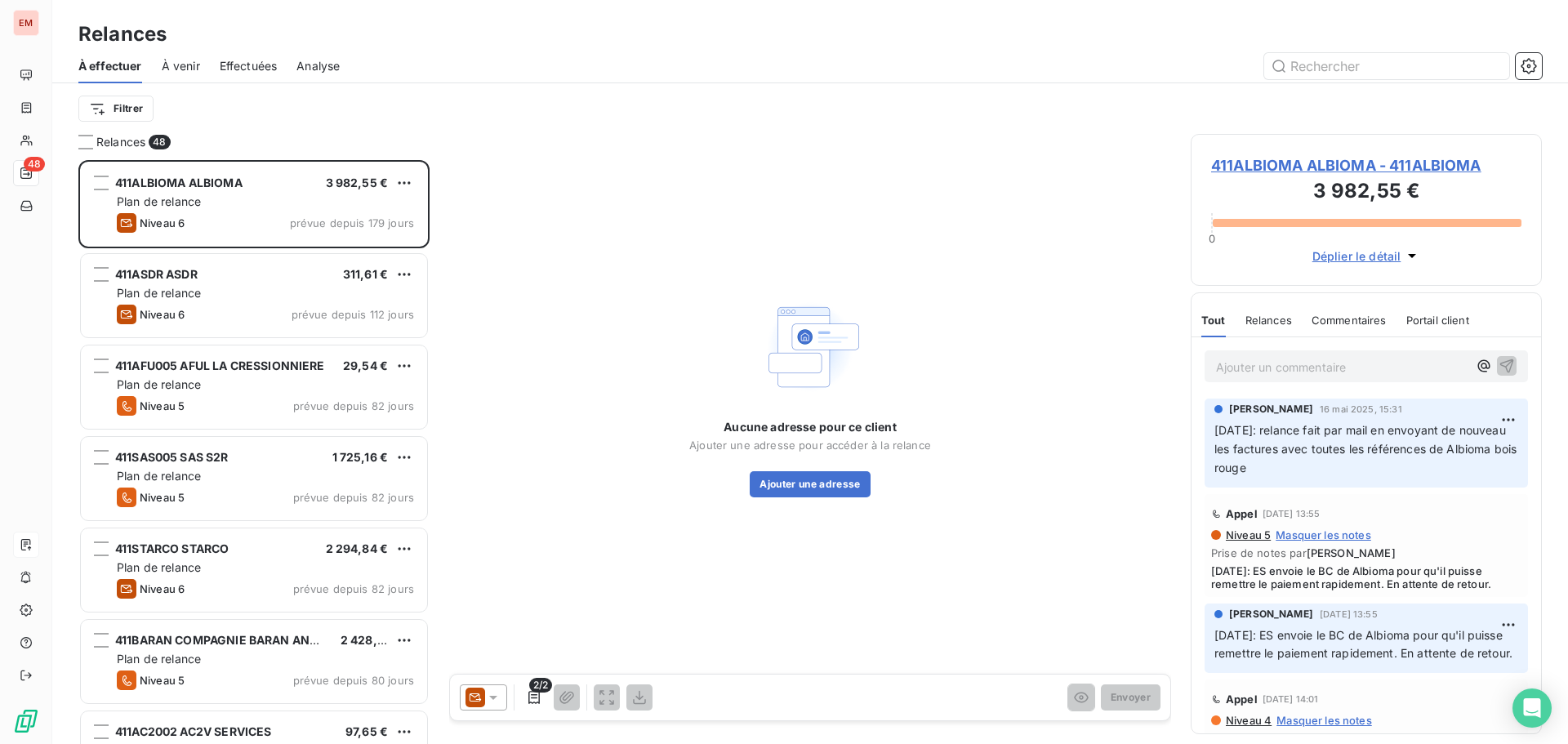
drag, startPoint x: 184, startPoint y: 66, endPoint x: 211, endPoint y: 65, distance: 27.0
click at [185, 66] on span "À venir" at bounding box center [181, 66] width 38 height 16
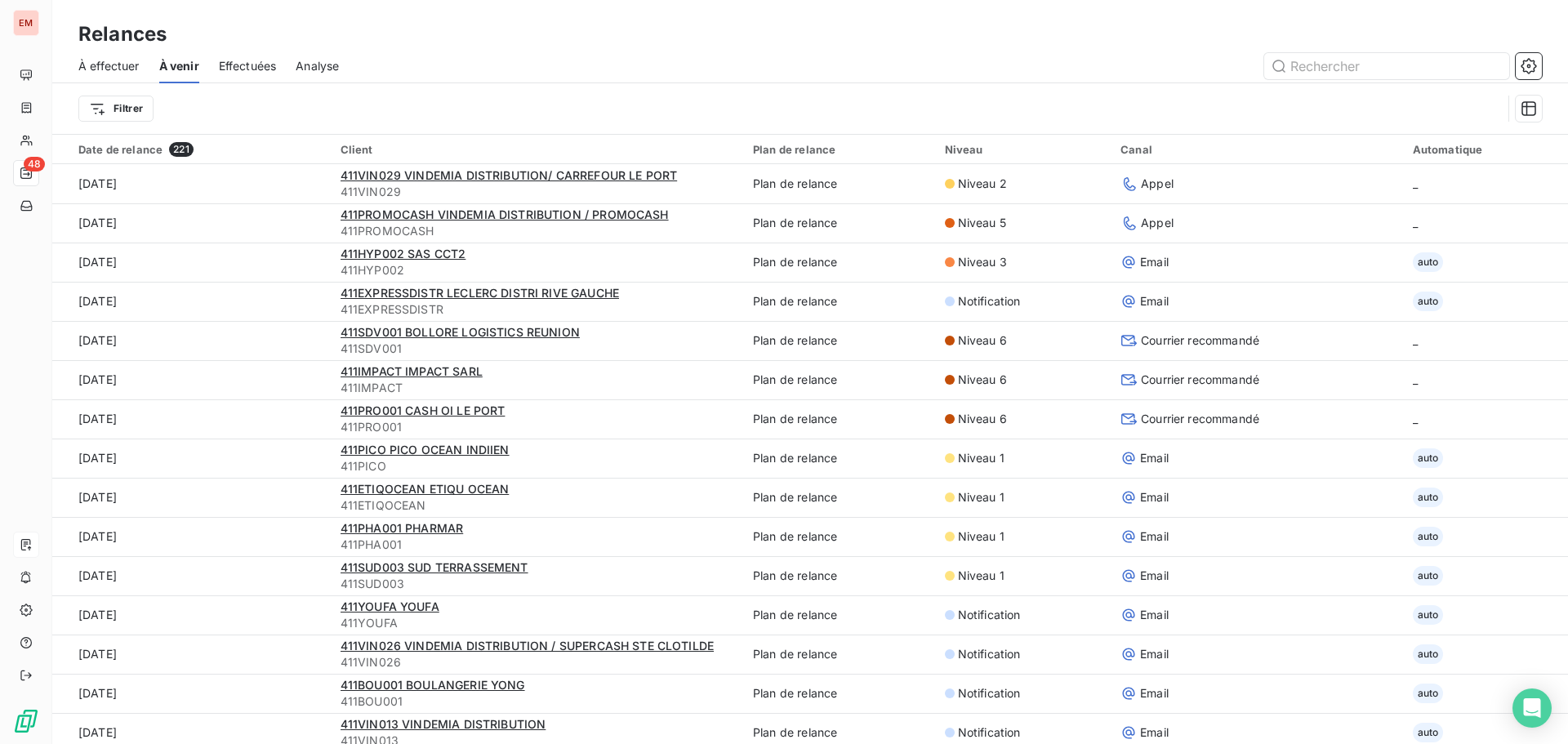
click at [236, 64] on span "Effectuées" at bounding box center [248, 66] width 58 height 16
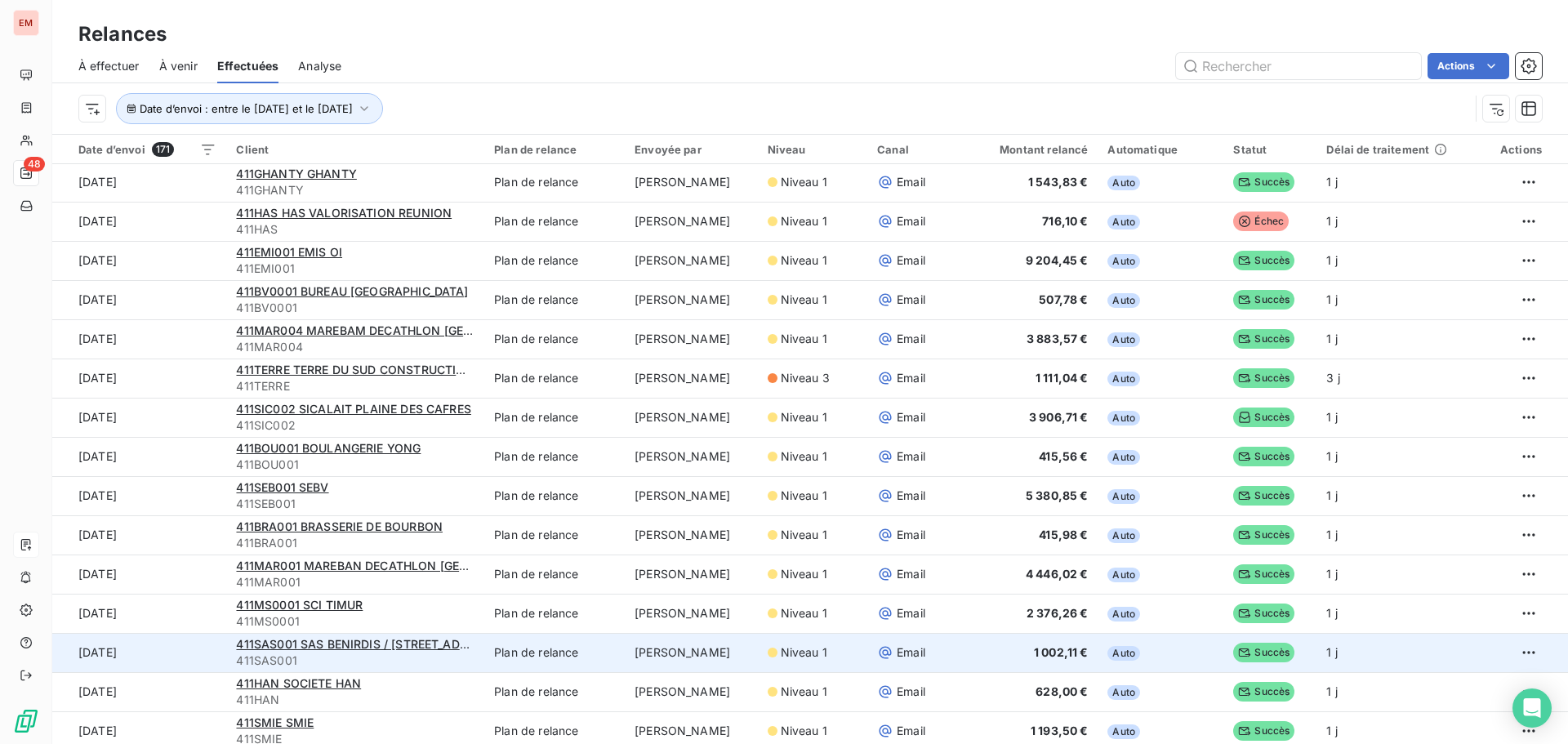
scroll to position [572, 0]
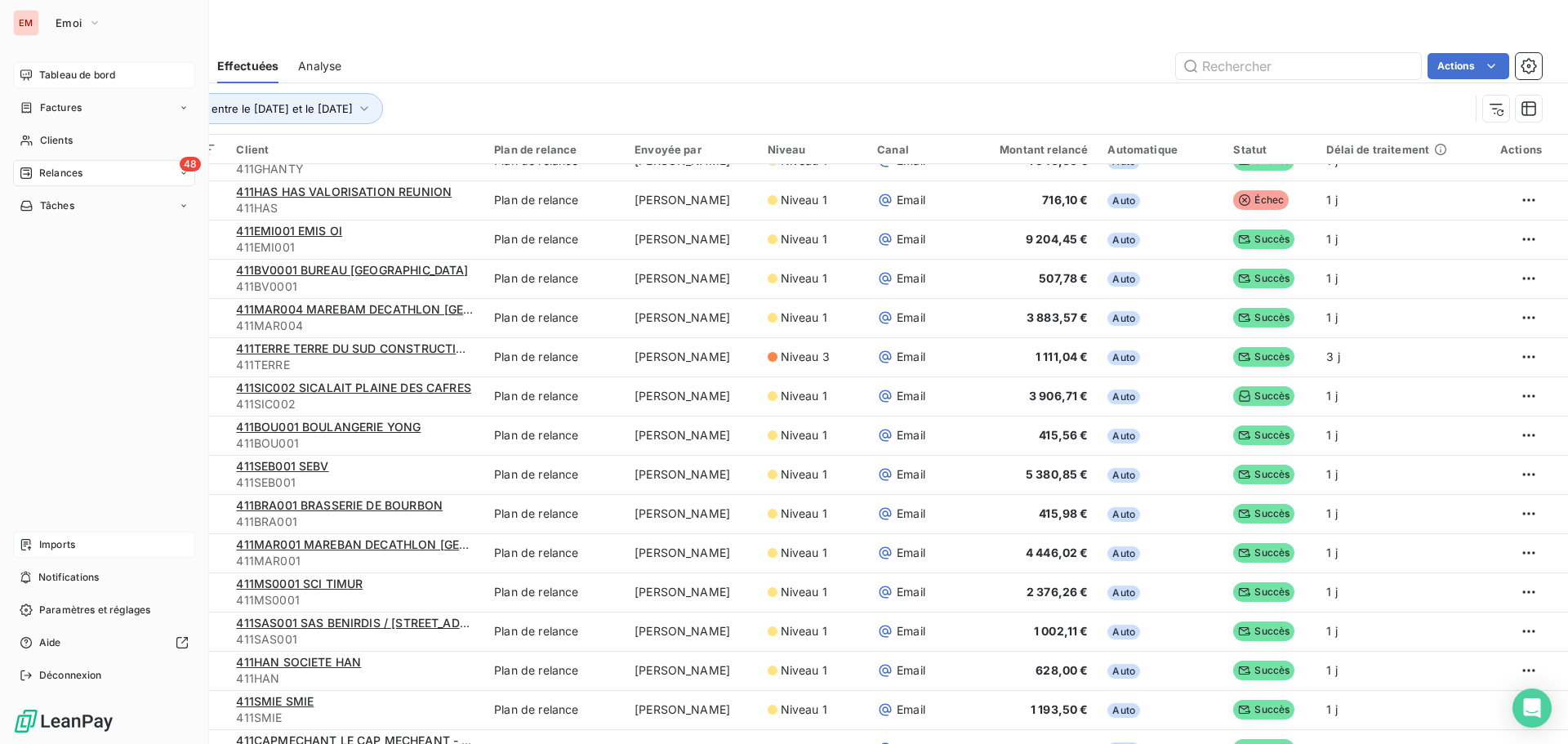
click at [28, 77] on icon at bounding box center [26, 75] width 13 height 13
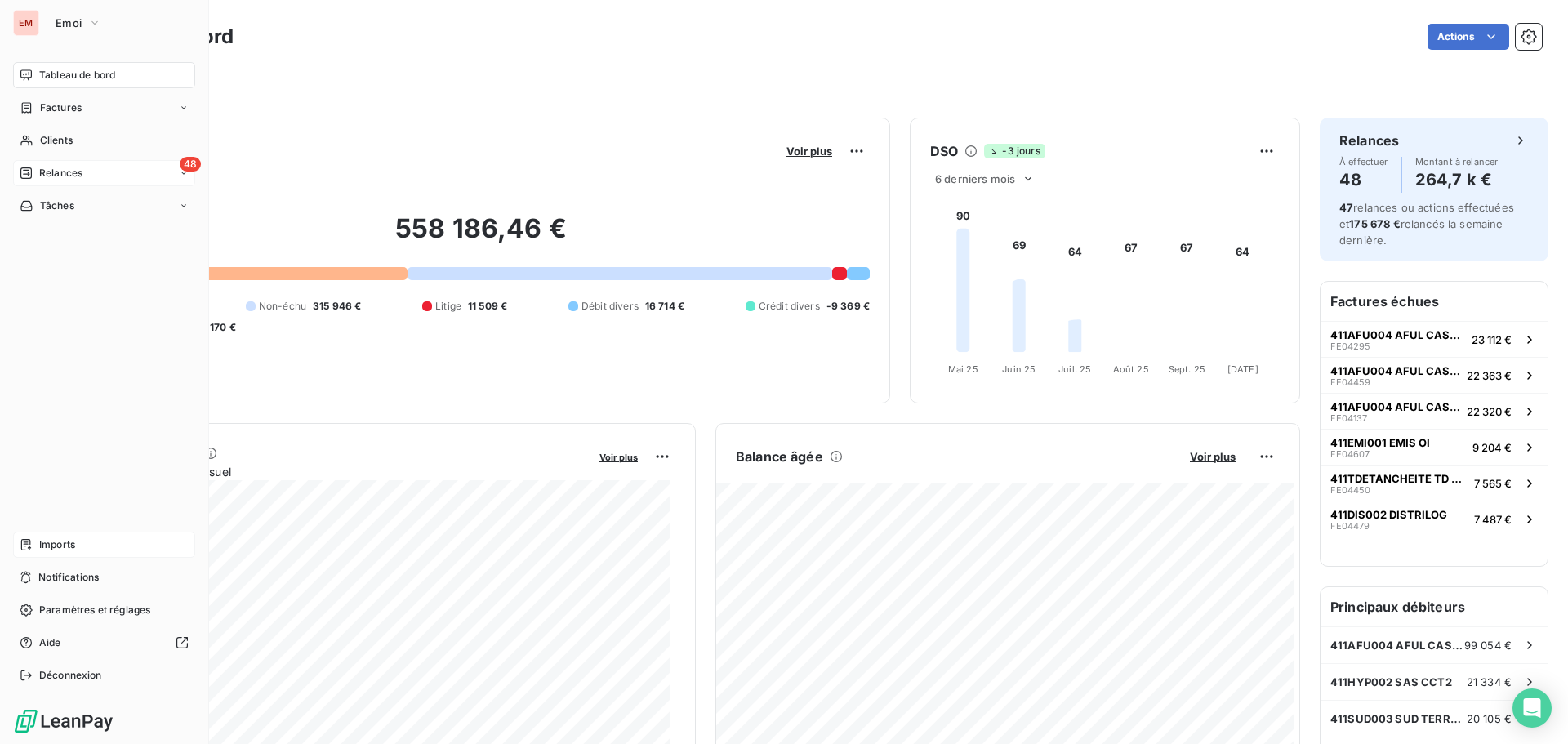
click at [60, 166] on span "Relances" at bounding box center [61, 173] width 43 height 15
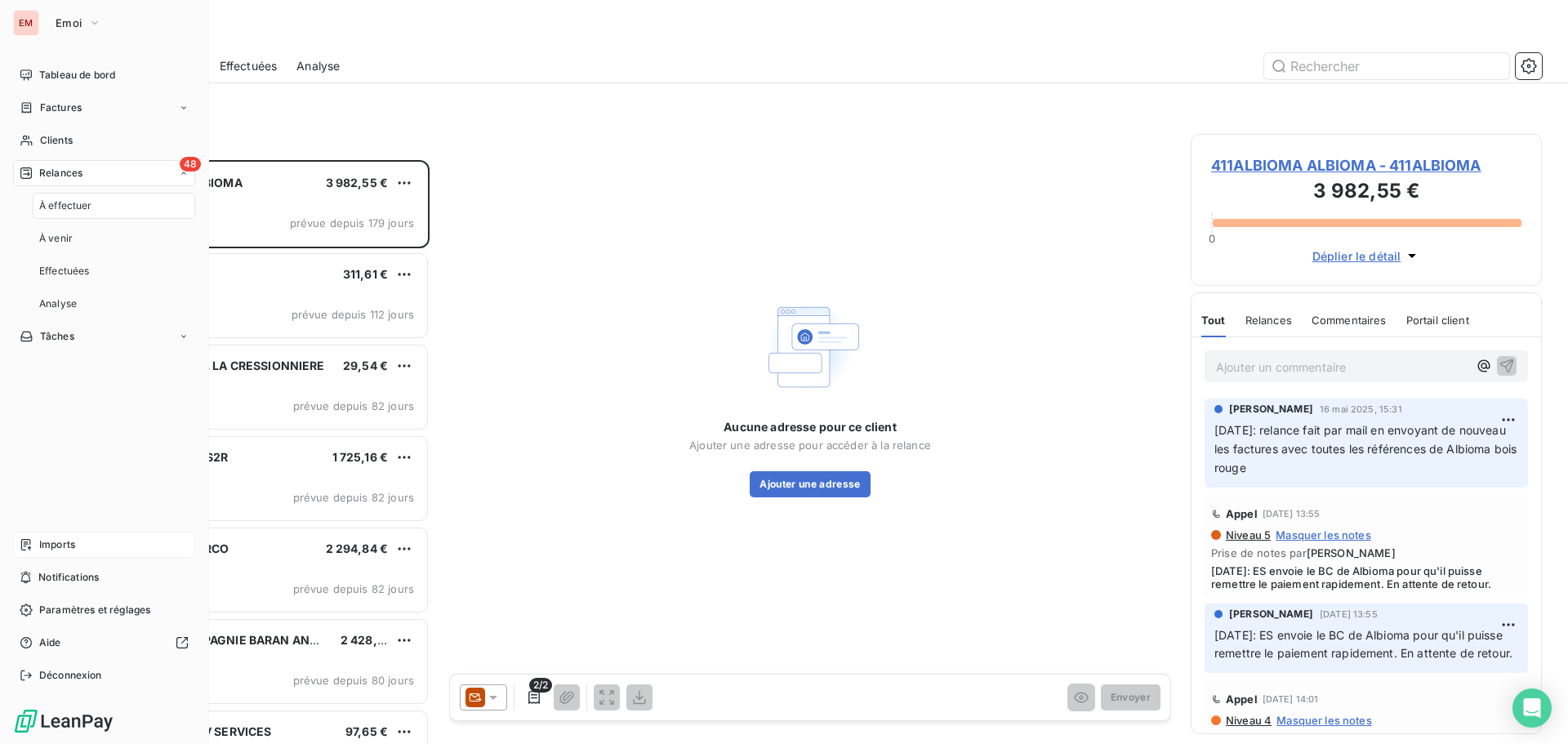
scroll to position [572, 339]
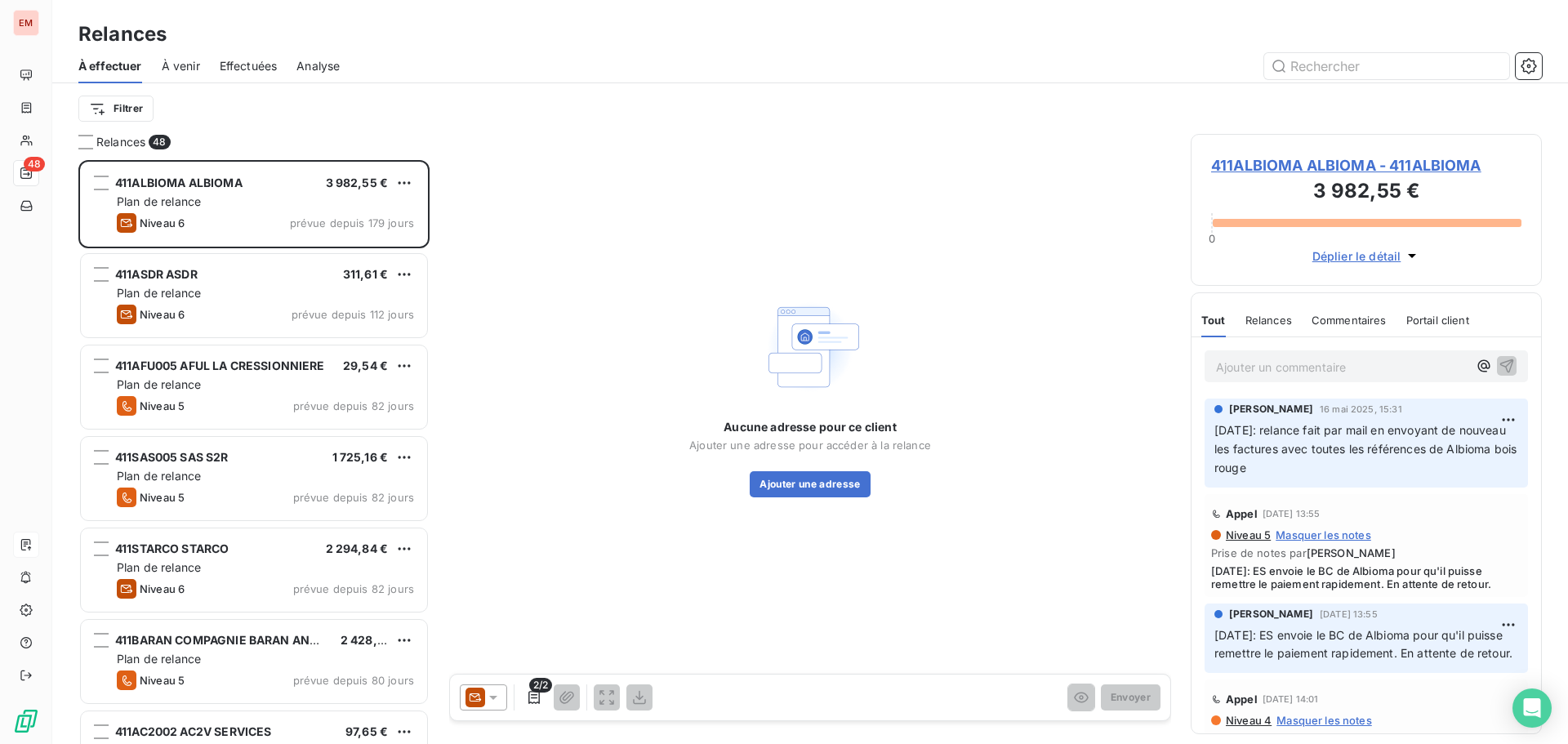
click at [187, 61] on span "À venir" at bounding box center [181, 66] width 38 height 16
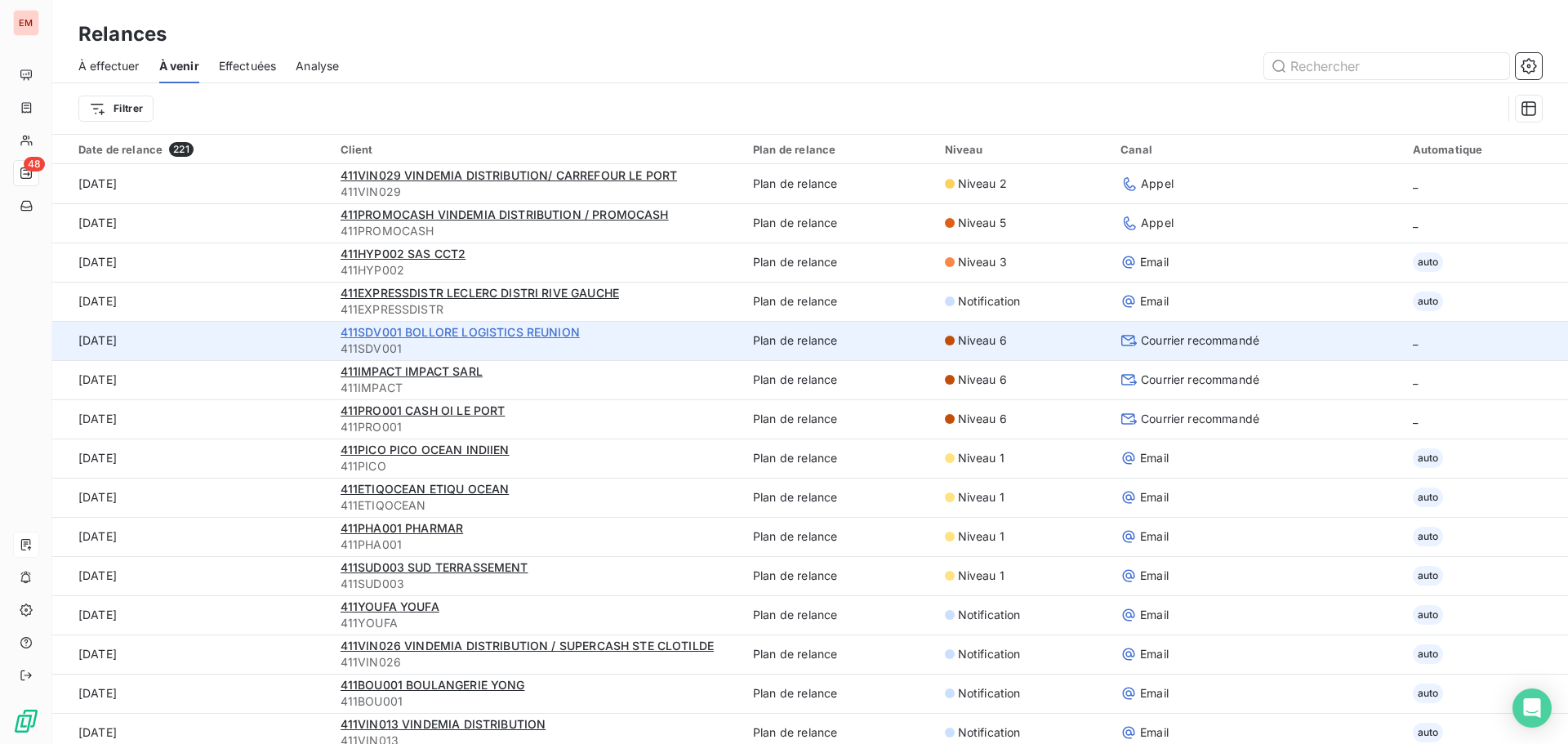
click at [415, 338] on span "411SDV001 BOLLORE LOGISTICS REUNION" at bounding box center [461, 331] width 240 height 14
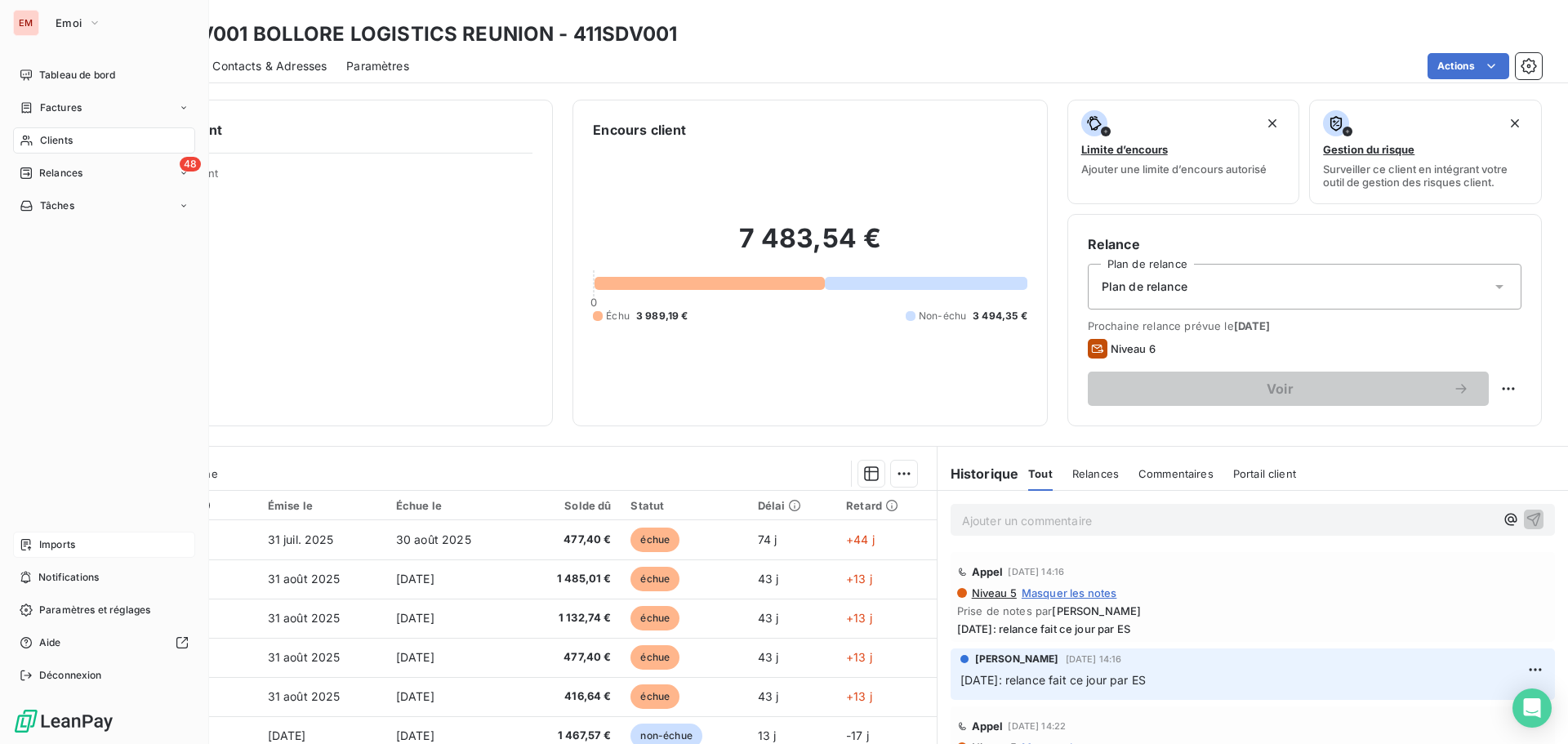
click at [43, 73] on span "Tableau de bord" at bounding box center [77, 75] width 76 height 15
